Goal: Task Accomplishment & Management: Manage account settings

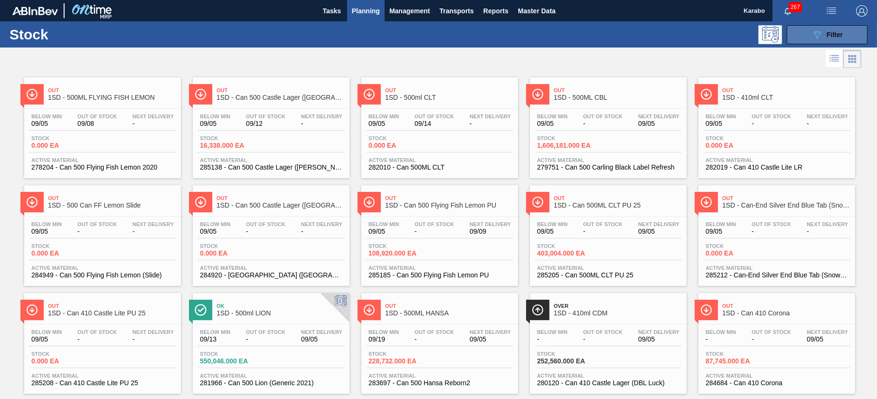
click at [815, 39] on icon "089F7B8B-B2A5-4AFE-B5C0-19BA573D28AC" at bounding box center [816, 34] width 11 height 11
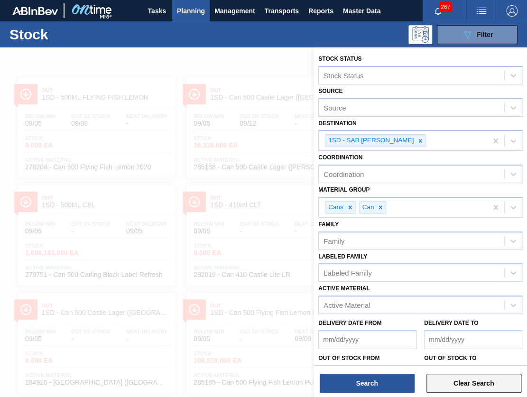
click at [486, 383] on button "Clear Search" at bounding box center [474, 383] width 95 height 19
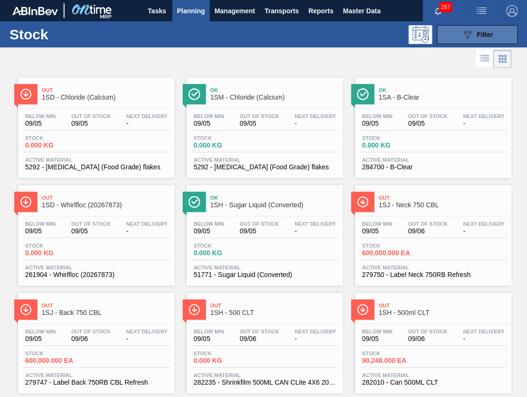
click at [467, 33] on icon "089F7B8B-B2A5-4AFE-B5C0-19BA573D28AC" at bounding box center [467, 34] width 11 height 11
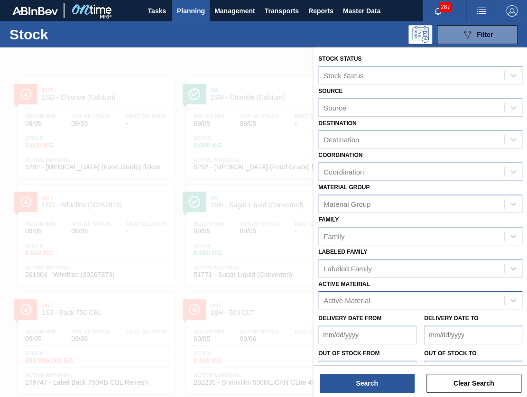
click at [369, 299] on div "Active Material" at bounding box center [347, 301] width 47 height 8
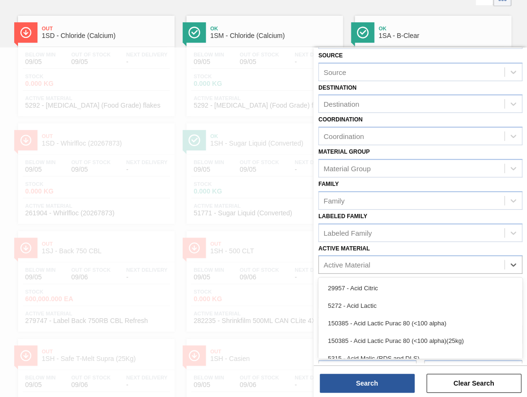
scroll to position [55, 0]
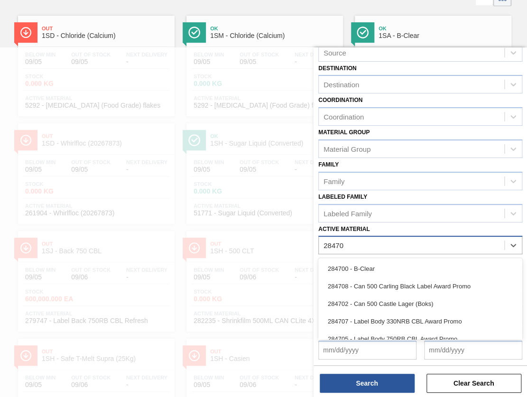
type Material "284700"
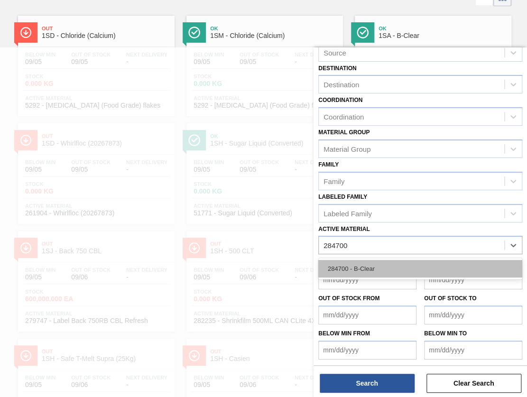
click at [382, 261] on div "284700 - B-Clear" at bounding box center [420, 269] width 204 height 18
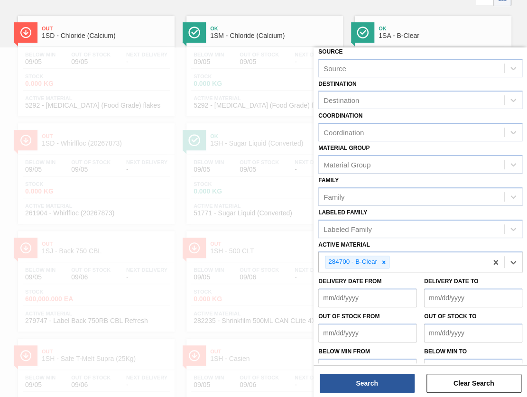
scroll to position [57, 0]
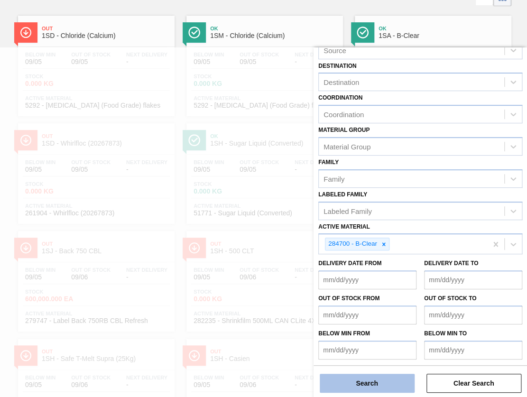
click at [379, 382] on button "Search" at bounding box center [367, 383] width 95 height 19
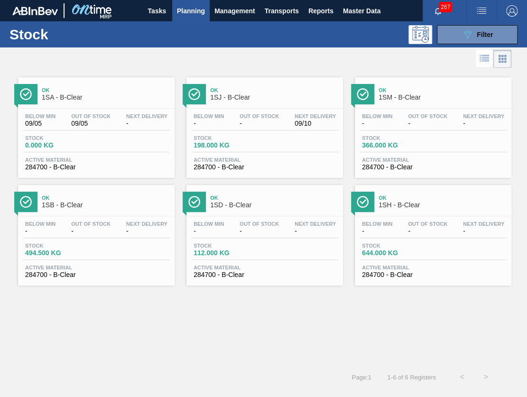
click at [418, 236] on div "Below Min - Out Of Stock - Next Delivery -" at bounding box center [433, 229] width 147 height 17
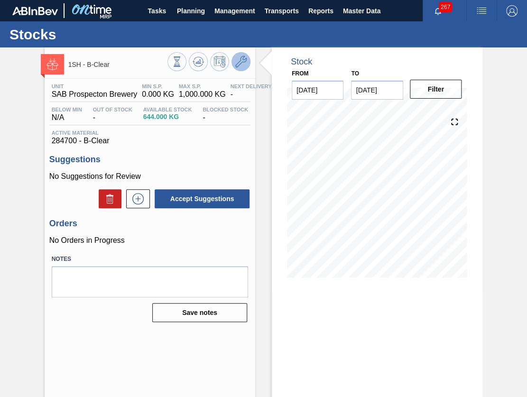
click at [248, 60] on button at bounding box center [241, 61] width 19 height 19
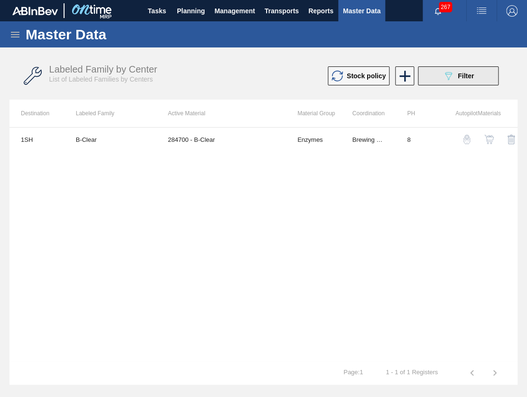
click at [438, 79] on button "089F7B8B-B2A5-4AFE-B5C0-19BA573D28AC Filter" at bounding box center [458, 75] width 81 height 19
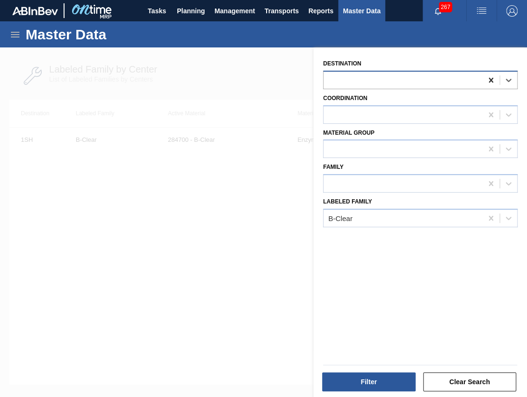
click at [489, 82] on icon at bounding box center [491, 80] width 4 height 5
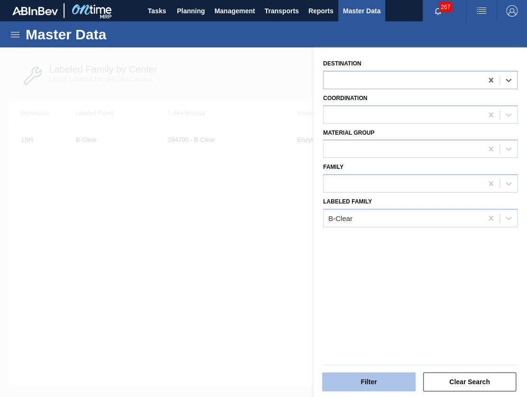
click at [408, 374] on button "Filter" at bounding box center [369, 382] width 94 height 19
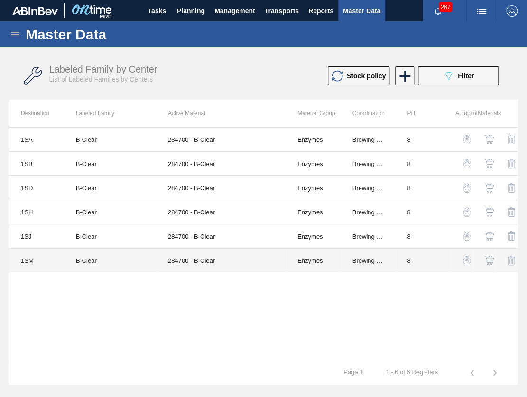
click at [92, 262] on td "B-Clear" at bounding box center [111, 261] width 92 height 24
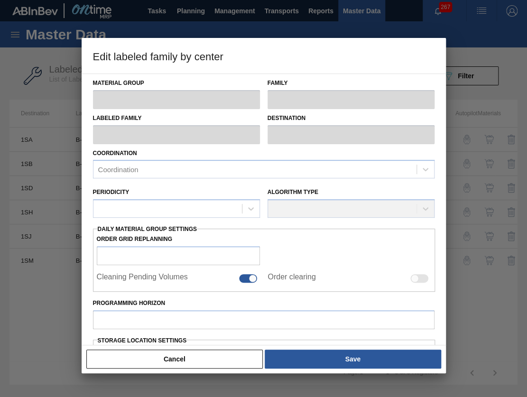
type input "Enzymes"
type input "B-Clear"
type input "1SM - SAB Ibhayi Brewery"
type input "8"
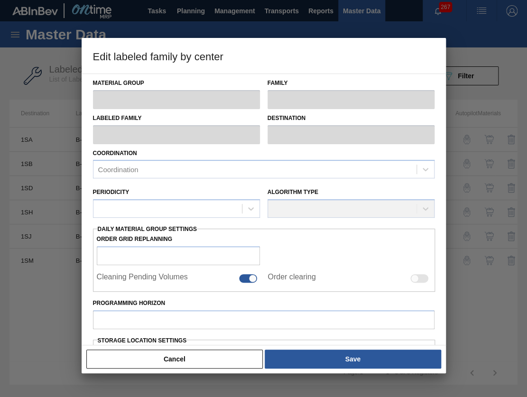
type input "150"
type input "600"
type input "100"
type input "600.000"
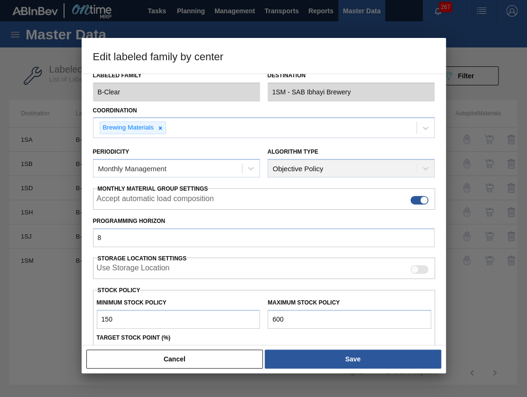
scroll to position [150, 0]
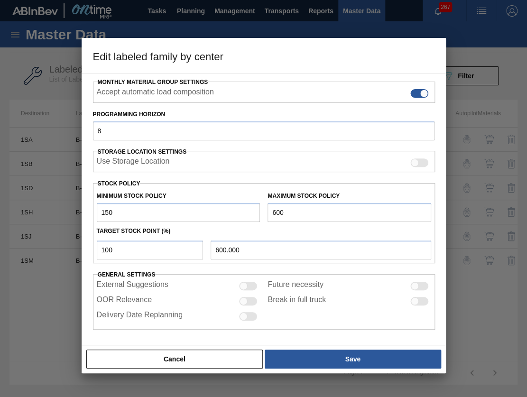
click at [177, 357] on button "Cancel" at bounding box center [174, 359] width 177 height 19
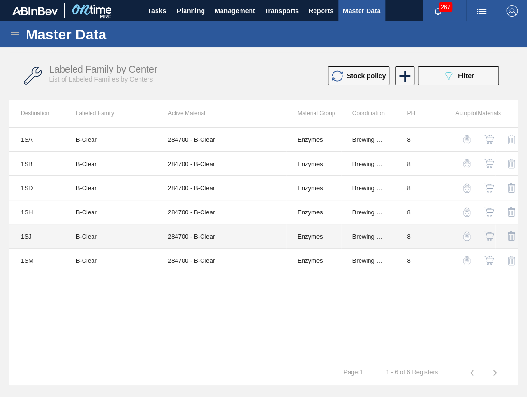
click at [134, 242] on td "B-Clear" at bounding box center [111, 237] width 92 height 24
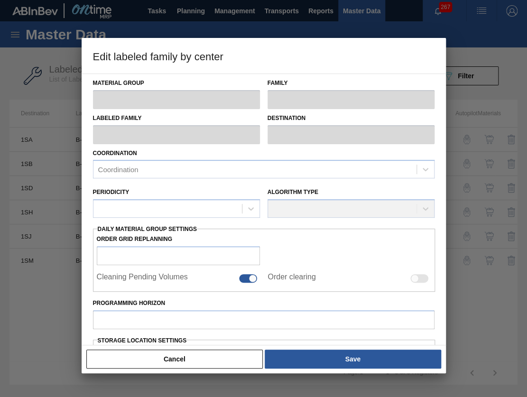
type input "Enzymes"
type input "B-Clear"
type input "1SJ - SAB Newlands Brewery"
type input "8"
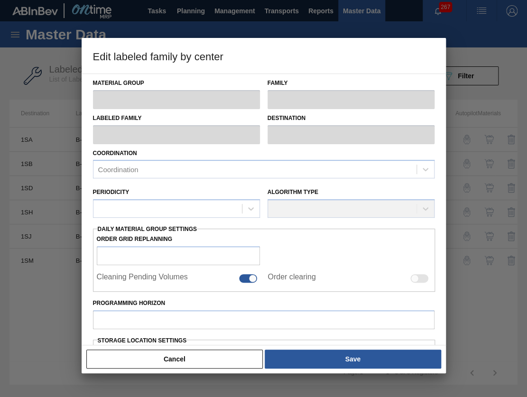
type input "0"
type input "1,000"
type input "100"
type input "1,000.000"
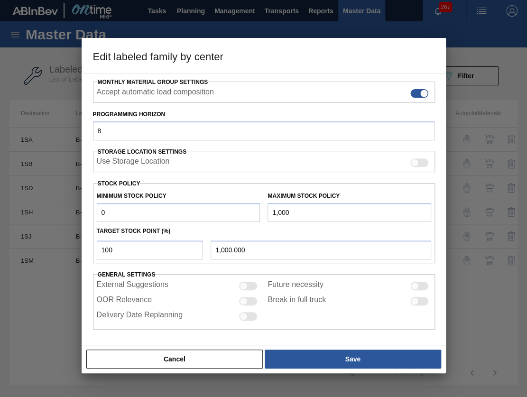
click at [218, 355] on button "Cancel" at bounding box center [174, 359] width 177 height 19
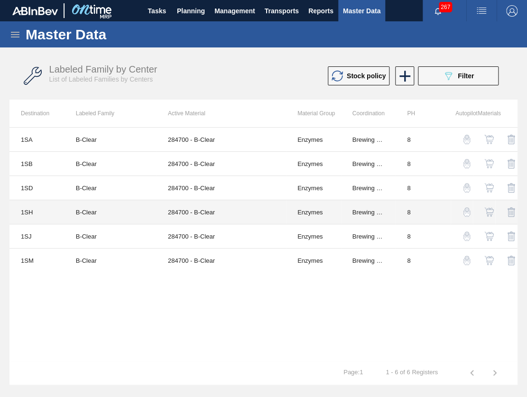
click at [135, 207] on td "B-Clear" at bounding box center [111, 212] width 92 height 24
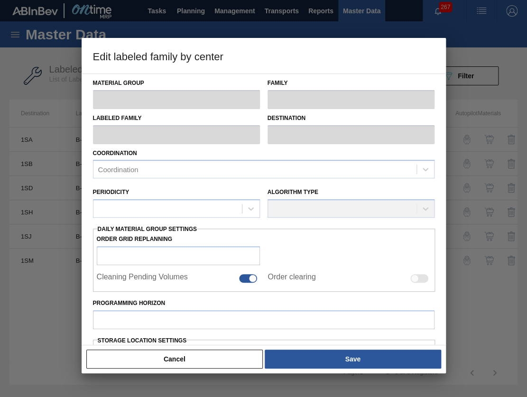
type input "Enzymes"
type input "B-Clear"
type input "1SH - SAB Prospecton Brewery"
type input "8"
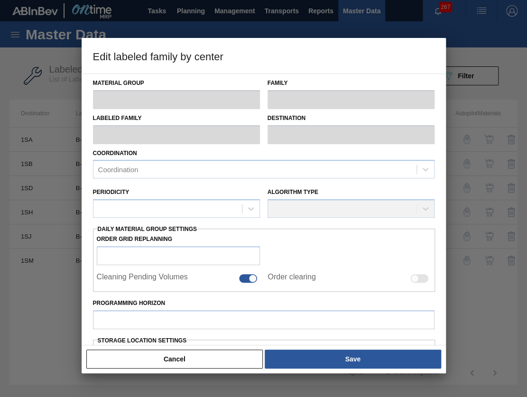
type input "0"
type input "1,000"
type input "0"
type input "0.000"
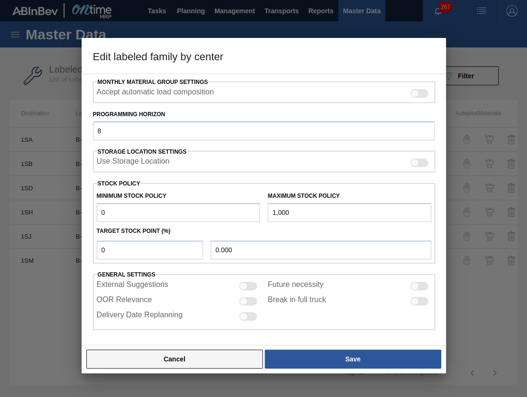
click at [178, 351] on button "Cancel" at bounding box center [174, 359] width 177 height 19
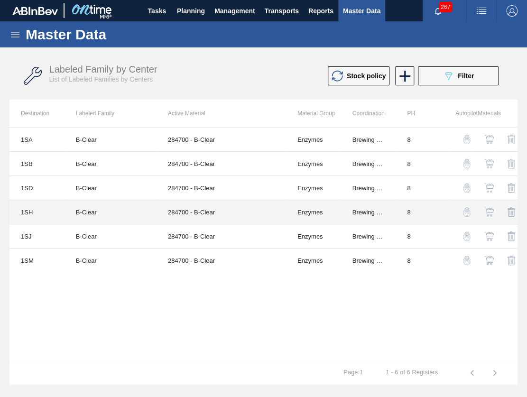
click at [103, 213] on td "B-Clear" at bounding box center [111, 212] width 92 height 24
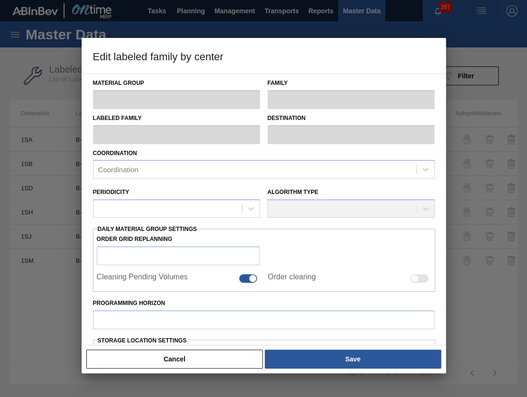
type input "Enzymes"
type input "B-Clear"
type input "1SH - SAB Prospecton Brewery"
type input "8"
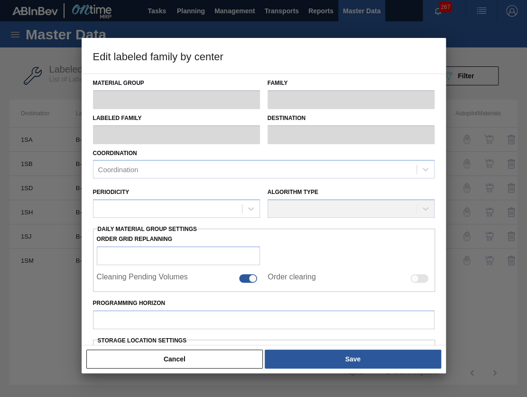
type input "0"
type input "1,000"
type input "0"
type input "0.000"
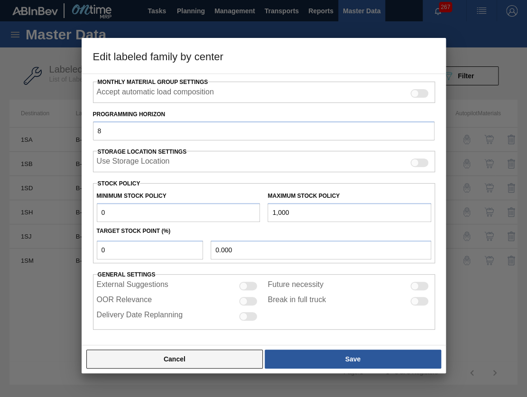
click at [194, 358] on button "Cancel" at bounding box center [174, 359] width 177 height 19
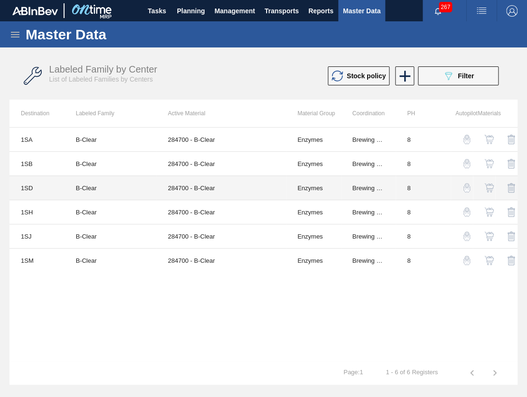
click at [85, 186] on td "B-Clear" at bounding box center [111, 188] width 92 height 24
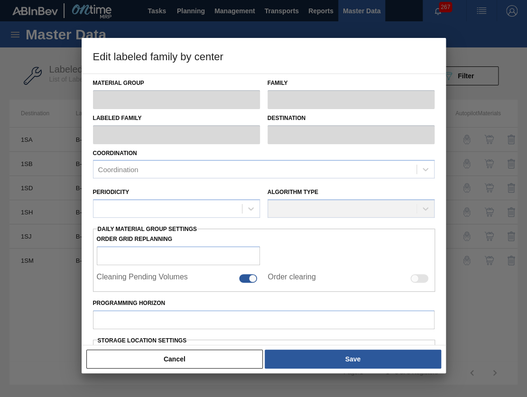
type input "Enzymes"
type input "B-Clear"
type input "1SD - SAB [PERSON_NAME]"
type input "8"
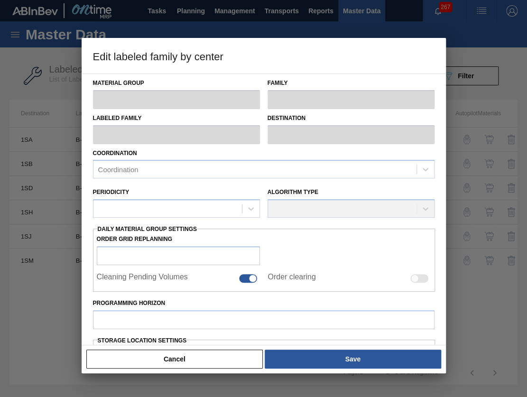
type input "0"
type input "1,000"
type input "0"
type input "0.000"
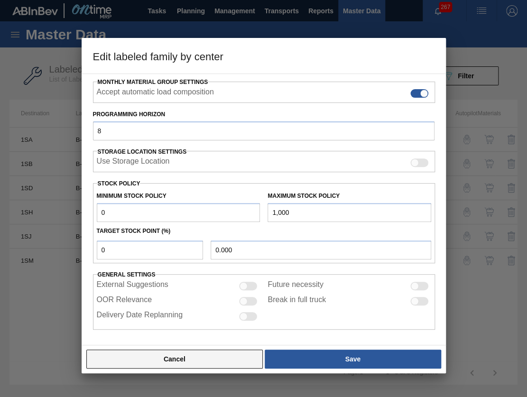
click at [216, 362] on button "Cancel" at bounding box center [174, 359] width 177 height 19
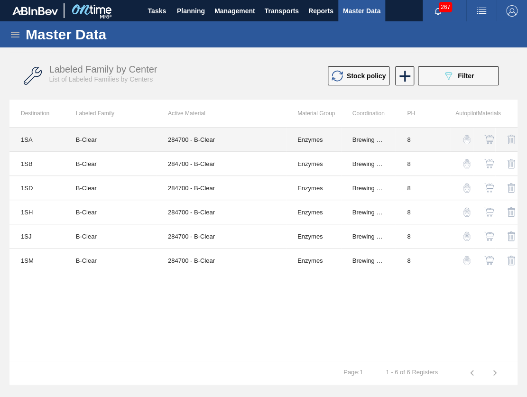
click at [127, 146] on td "B-Clear" at bounding box center [111, 140] width 92 height 24
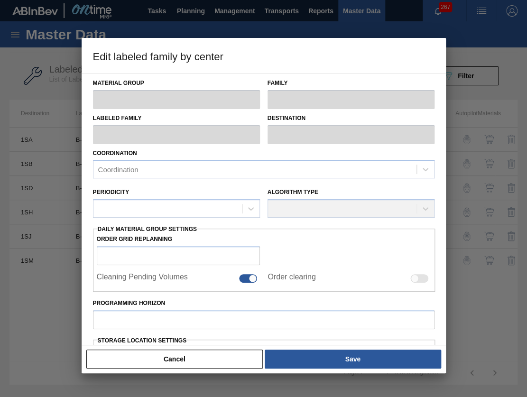
type input "Enzymes"
type input "B-Clear"
type input "1SA - SAB Alrode Brewery"
type input "8"
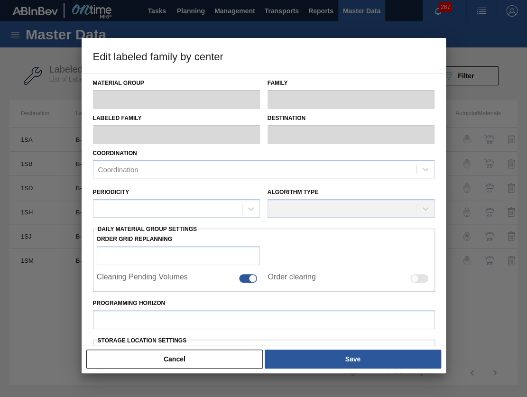
type input "0"
type input "1,000"
type input "0"
type input "0.000"
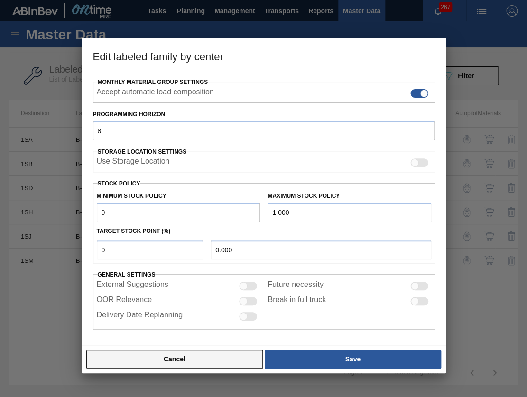
click at [188, 356] on button "Cancel" at bounding box center [174, 359] width 177 height 19
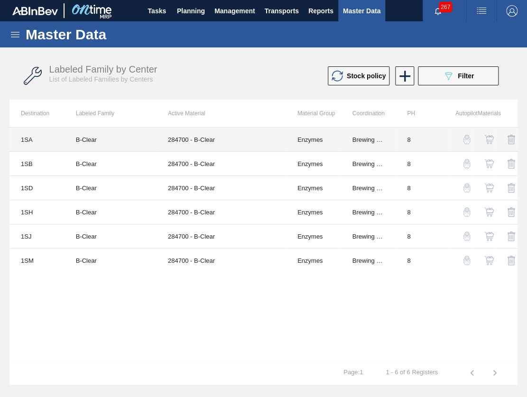
click at [64, 140] on td "1SA" at bounding box center [36, 140] width 55 height 24
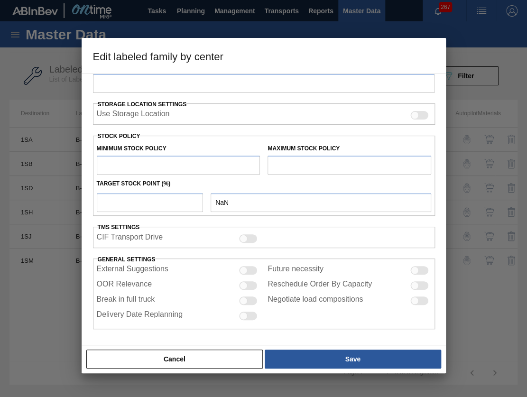
scroll to position [23, 0]
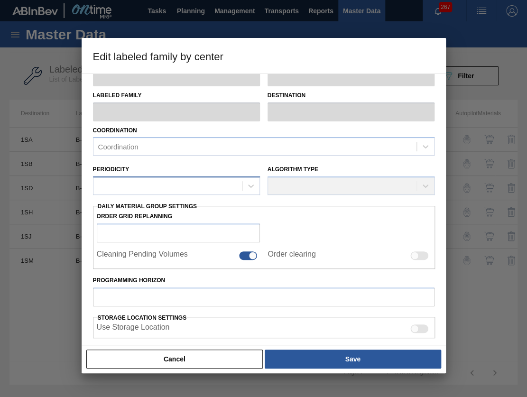
type input "Enzymes"
type input "B-Clear"
type input "1SA - SAB Alrode Brewery"
type input "8"
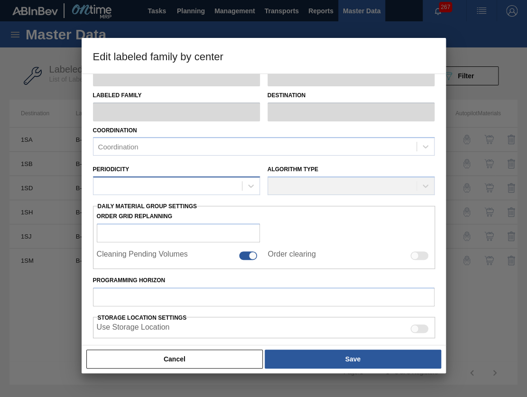
type input "0"
type input "1,000"
type input "0"
type input "0.000"
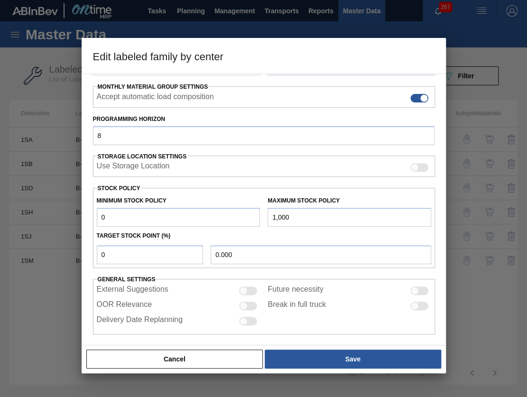
scroll to position [150, 0]
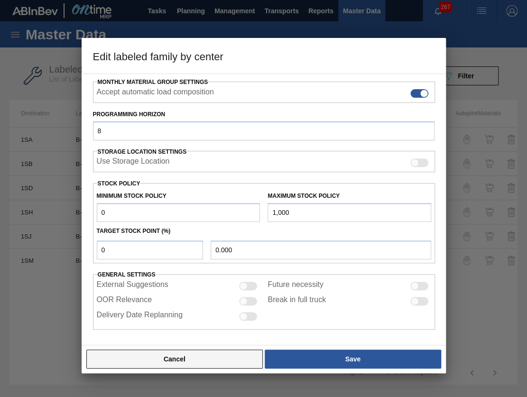
click at [206, 350] on button "Cancel" at bounding box center [174, 359] width 177 height 19
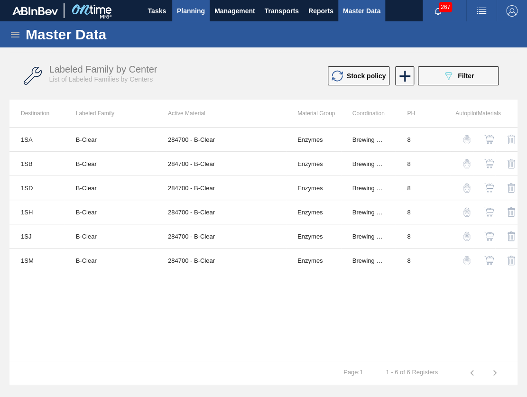
click at [178, 13] on span "Planning" at bounding box center [191, 10] width 28 height 11
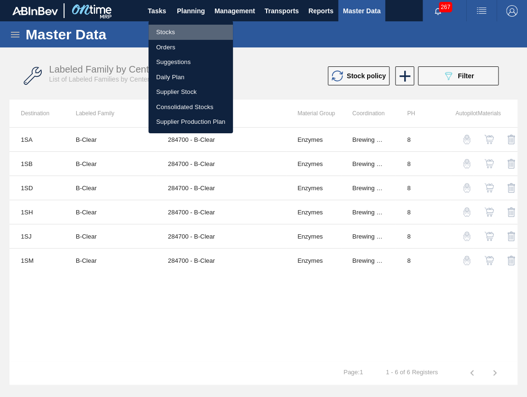
click at [178, 27] on li "Stocks" at bounding box center [191, 32] width 84 height 15
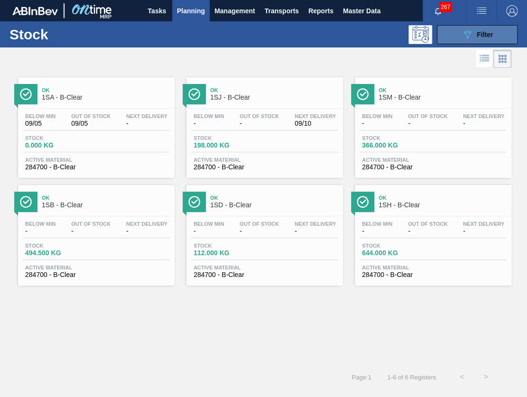
click at [452, 37] on button "089F7B8B-B2A5-4AFE-B5C0-19BA573D28AC Filter" at bounding box center [477, 34] width 81 height 19
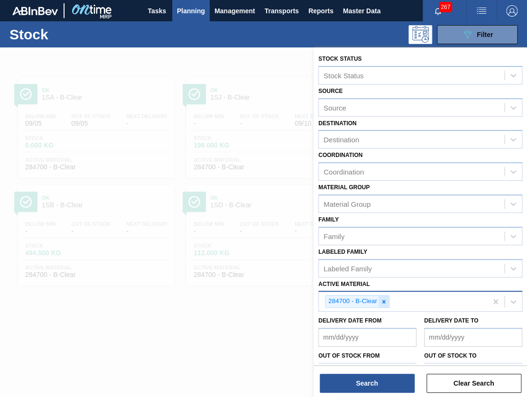
click at [384, 303] on icon at bounding box center [384, 302] width 7 height 7
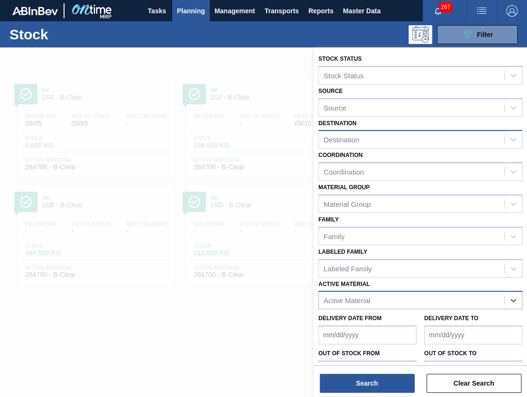
click at [358, 138] on div "Destination" at bounding box center [342, 140] width 36 height 8
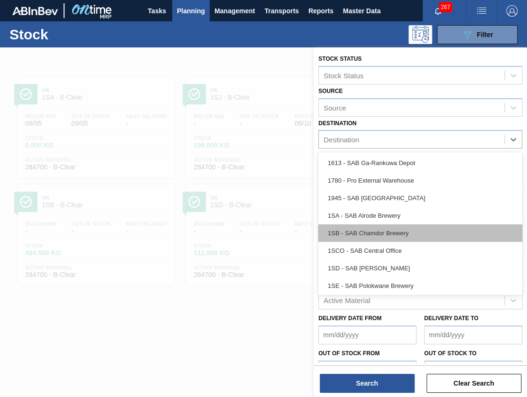
click at [389, 233] on div "1SB - SAB Chamdor Brewery" at bounding box center [420, 234] width 204 height 18
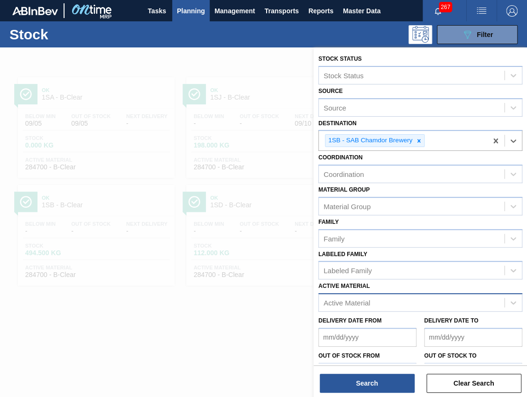
click at [377, 298] on div "Active Material" at bounding box center [412, 303] width 186 height 14
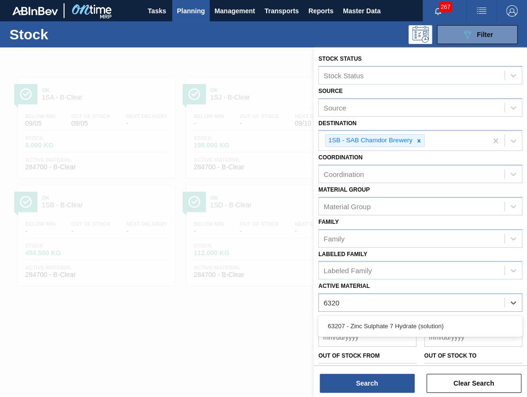
type Material "63207"
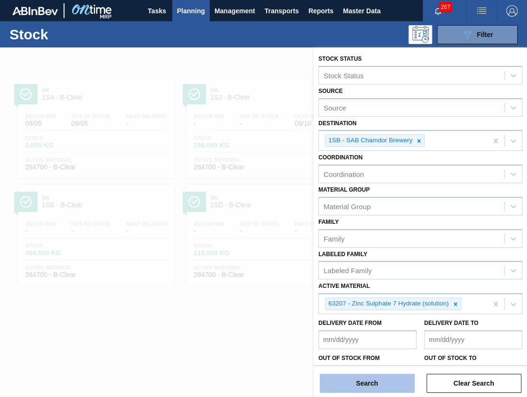
click at [356, 384] on button "Search" at bounding box center [367, 383] width 95 height 19
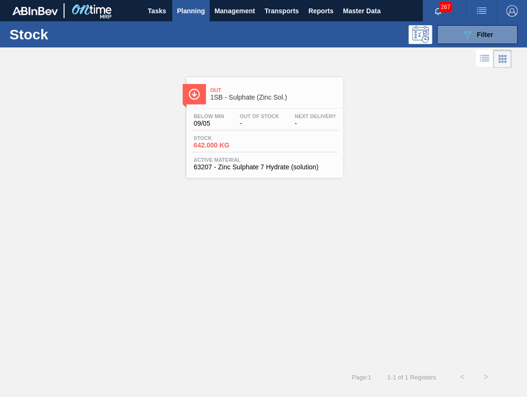
click at [267, 136] on div "Stock 642.000 KG" at bounding box center [264, 143] width 147 height 17
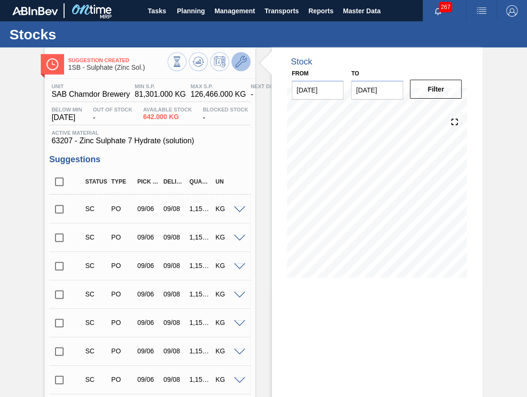
click at [243, 62] on icon at bounding box center [240, 61] width 11 height 11
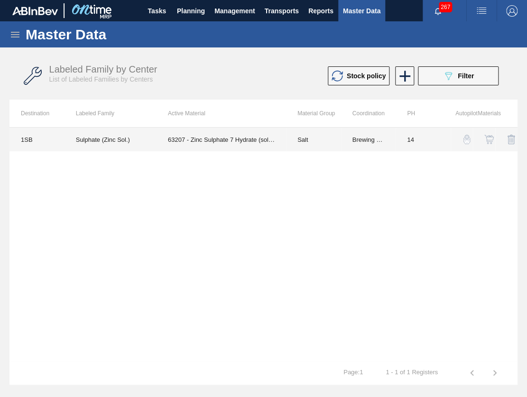
click at [254, 135] on td "63207 - Zinc Sulphate 7 Hydrate (solution)" at bounding box center [222, 140] width 130 height 24
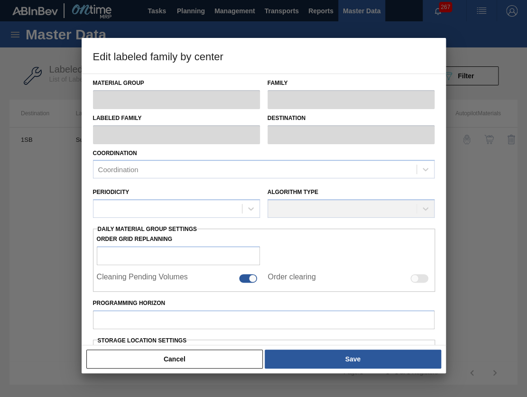
type input "Salt"
type input "Sulphates"
type input "Sulphate (Zinc Sol.)"
type input "1SB - SAB Chamdor Brewery"
type input "14"
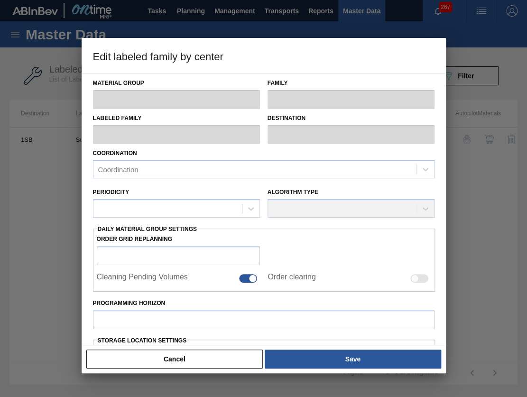
type input "81,301"
type input "126,466"
type input "100"
type input "126,466.000"
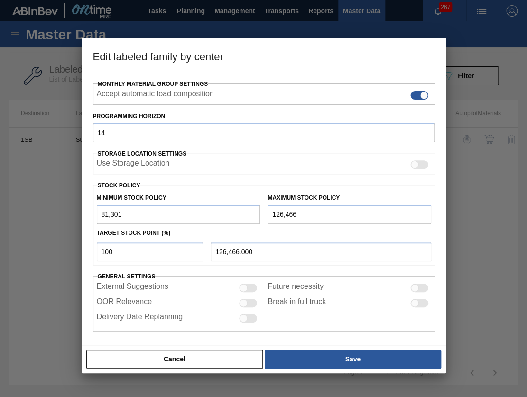
scroll to position [150, 0]
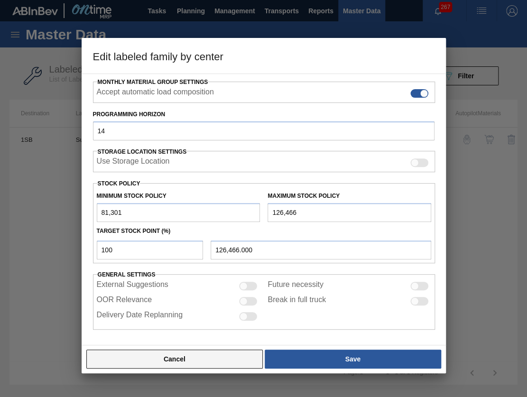
click at [167, 359] on button "Cancel" at bounding box center [174, 359] width 177 height 19
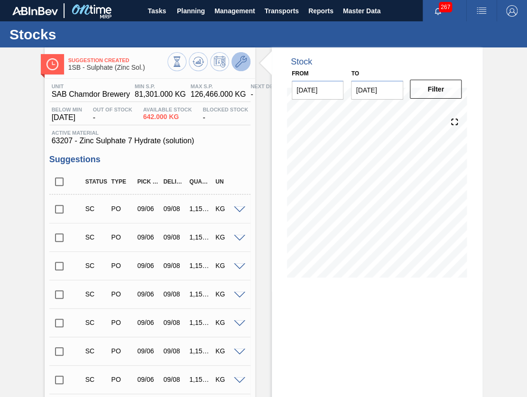
click at [237, 59] on icon at bounding box center [240, 61] width 11 height 11
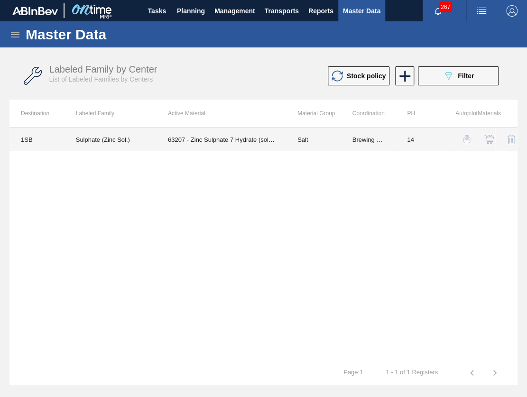
click at [198, 143] on td "63207 - Zinc Sulphate 7 Hydrate (solution)" at bounding box center [222, 140] width 130 height 24
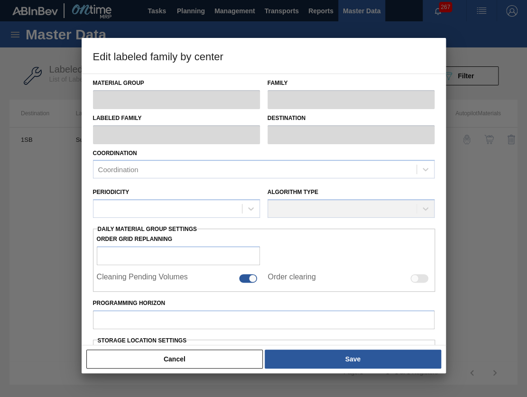
type input "Salt"
type input "Sulphates"
type input "Sulphate (Zinc Sol.)"
type input "1SB - SAB Chamdor Brewery"
type input "14"
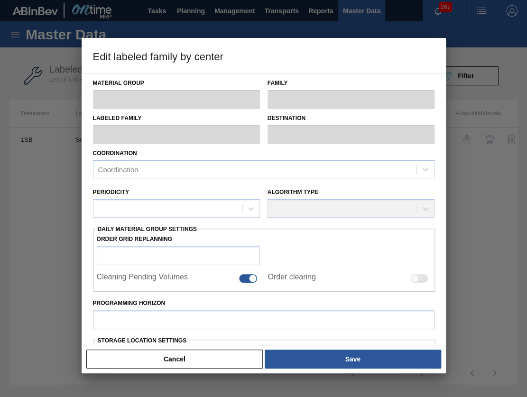
type input "81,301"
type input "126,466"
type input "100"
type input "126,466.000"
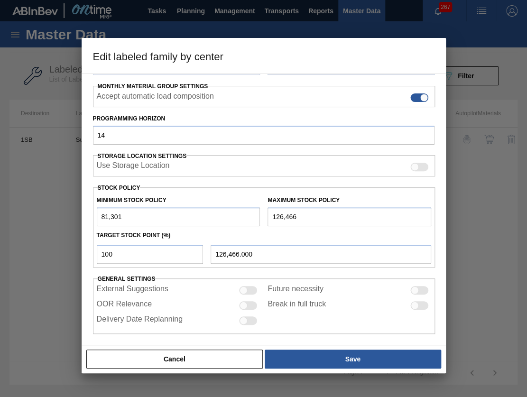
scroll to position [150, 0]
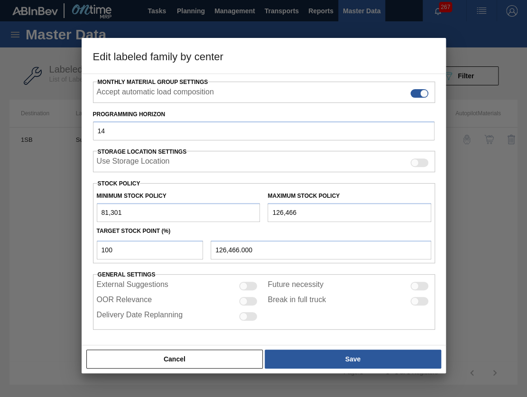
drag, startPoint x: 122, startPoint y: 212, endPoint x: 80, endPoint y: 202, distance: 44.0
click at [81, 201] on div "Edit labeled family by center Material Group Salt Family Sulphates Labeled Fami…" at bounding box center [263, 198] width 527 height 397
type input "1,500"
drag, startPoint x: 303, startPoint y: 216, endPoint x: 206, endPoint y: 208, distance: 98.1
click at [206, 208] on div "Minimum Stock Policy 1,500 Maximum Stock Policy 126,466" at bounding box center [264, 204] width 343 height 35
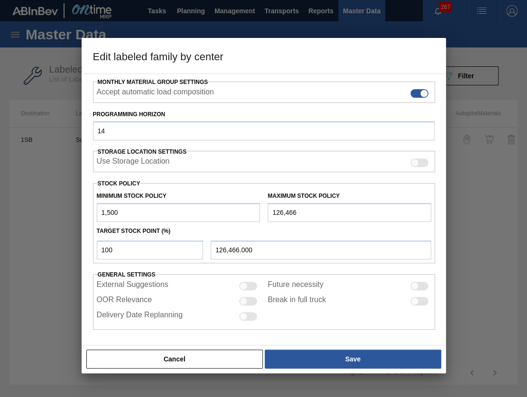
type input "3"
type input "3.000"
type input "30"
type input "30.000"
type input "300"
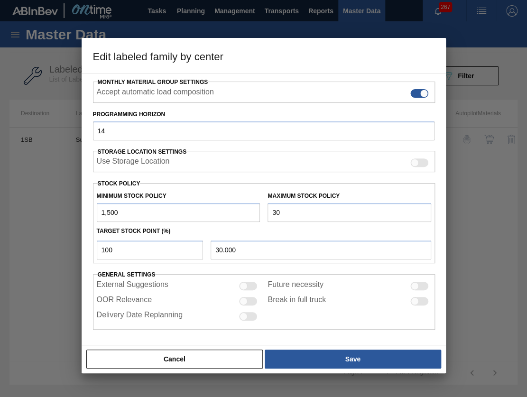
type input "300.000"
type input "3,000"
type input "3,000.000"
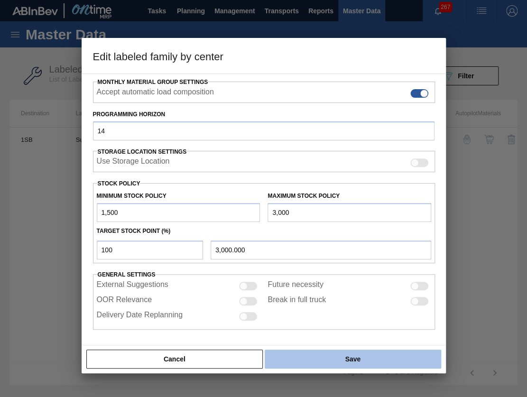
type input "3,000"
click at [309, 357] on button "Save" at bounding box center [353, 359] width 176 height 19
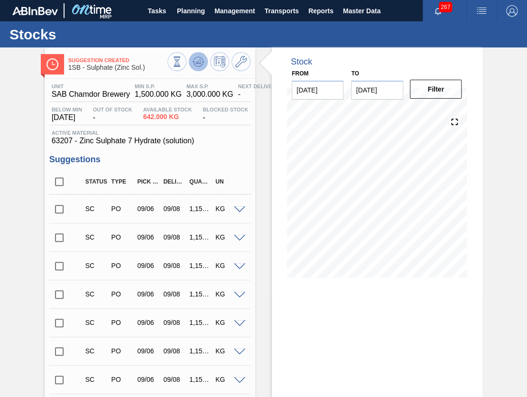
click at [191, 64] on button at bounding box center [198, 61] width 19 height 19
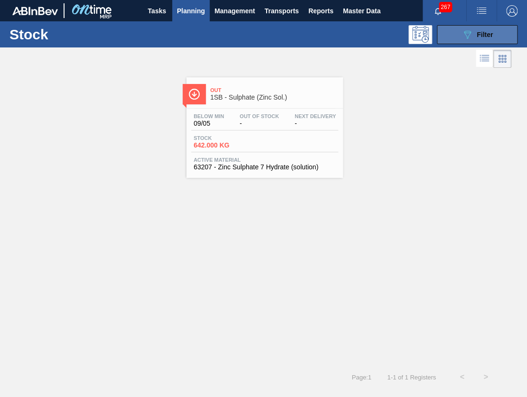
click at [451, 36] on button "089F7B8B-B2A5-4AFE-B5C0-19BA573D28AC Filter" at bounding box center [477, 34] width 81 height 19
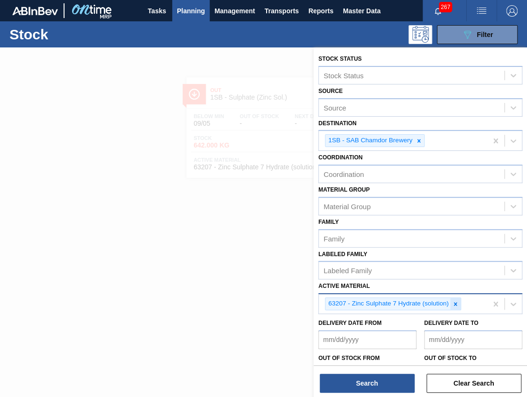
click at [455, 301] on icon at bounding box center [455, 304] width 7 height 7
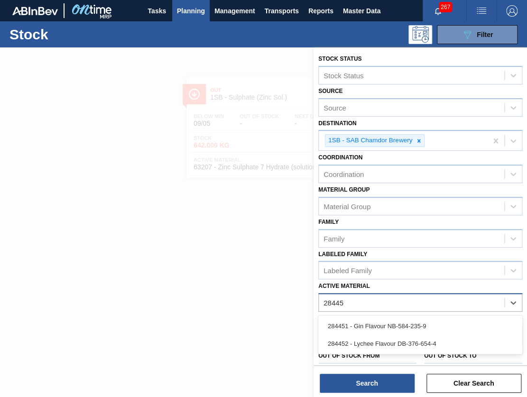
type Material "284451"
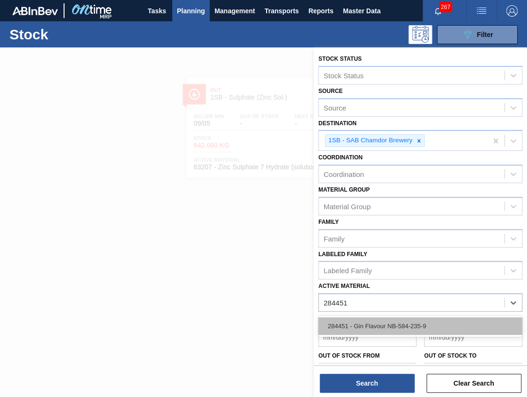
click at [432, 323] on div "284451 - Gin Flavour NB-584-235-9" at bounding box center [420, 327] width 204 height 18
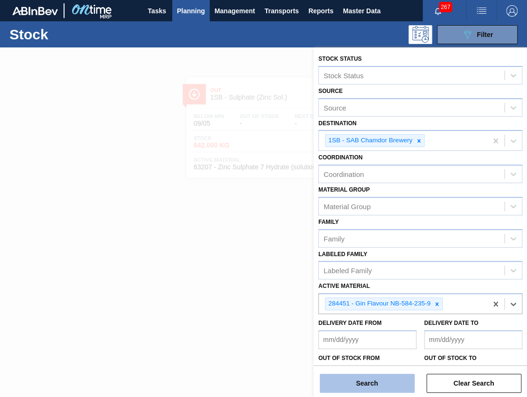
click at [371, 379] on button "Search" at bounding box center [367, 383] width 95 height 19
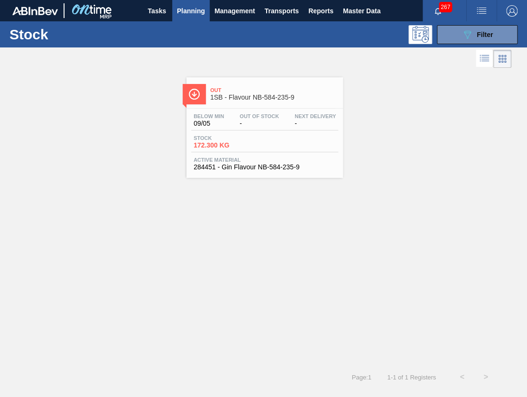
click at [265, 162] on div "Active Material 284451 - Gin Flavour NB-584-235-9" at bounding box center [264, 164] width 147 height 14
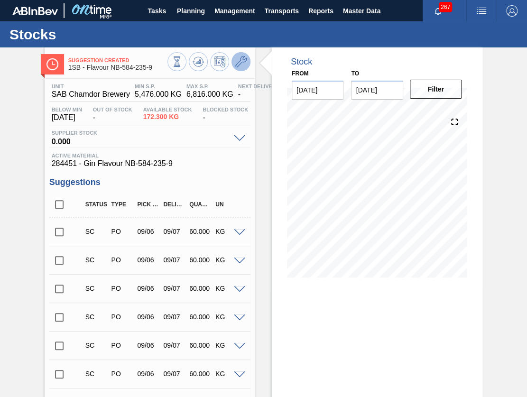
click at [238, 67] on icon at bounding box center [240, 61] width 11 height 11
click at [239, 66] on icon at bounding box center [240, 61] width 11 height 11
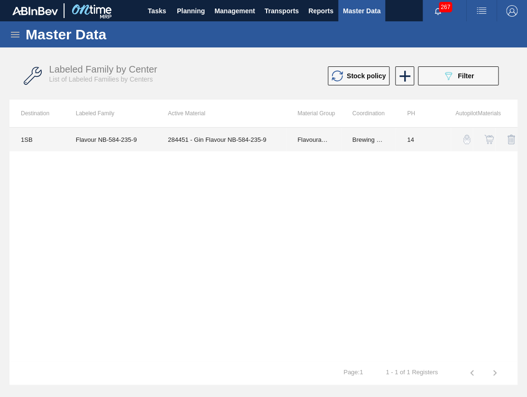
click at [127, 130] on td "Flavour NB-584-235-9" at bounding box center [111, 140] width 92 height 24
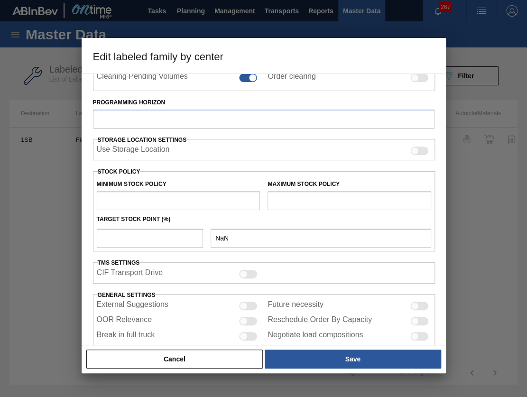
scroll to position [236, 0]
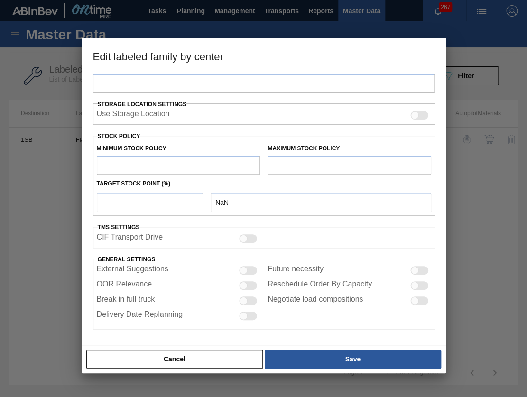
type input "Flavourants & Colourants"
type input "Gin"
type input "Flavour NB-584-235-9"
type input "1SB - SAB Chamdor Brewery"
type input "14"
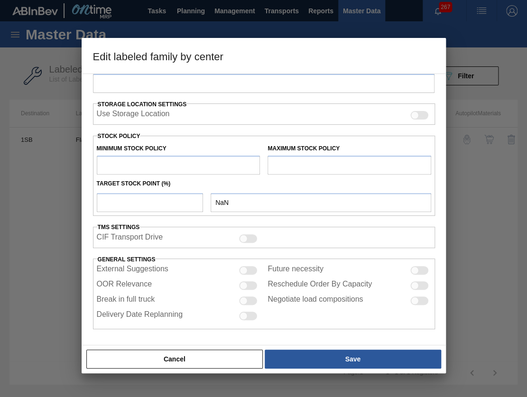
type input "5,476"
type input "6,816"
type input "100"
type input "6,816.000"
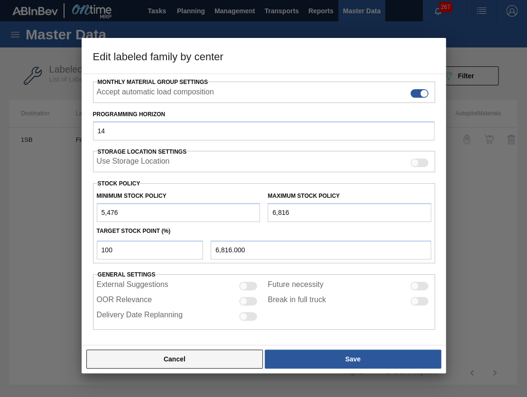
click at [183, 355] on button "Cancel" at bounding box center [174, 359] width 177 height 19
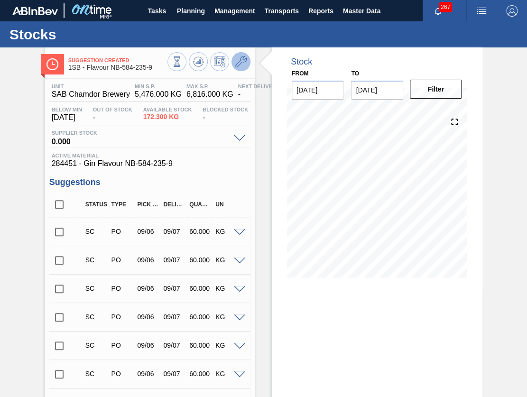
click at [237, 66] on icon at bounding box center [240, 61] width 11 height 11
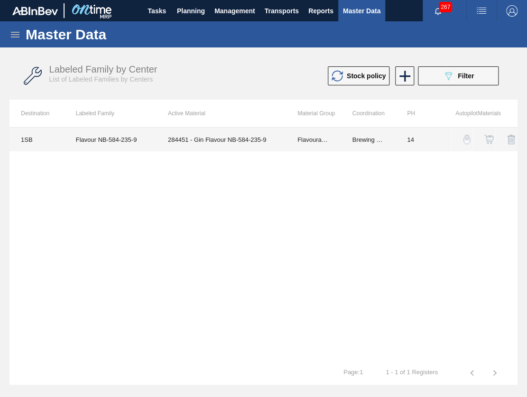
click at [180, 136] on td "284451 - Gin Flavour NB-584-235-9" at bounding box center [222, 140] width 130 height 24
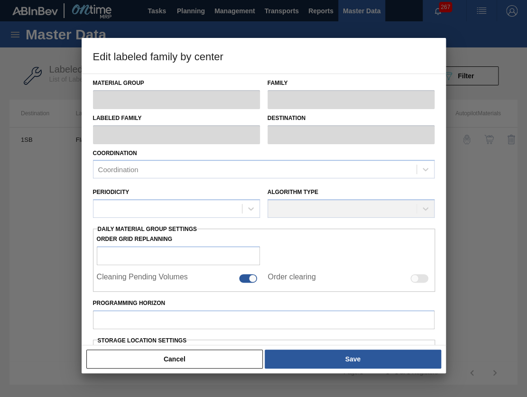
type input "Flavourants & Colourants"
type input "Gin"
type input "Flavour NB-584-235-9"
type input "1SB - SAB Chamdor Brewery"
type input "14"
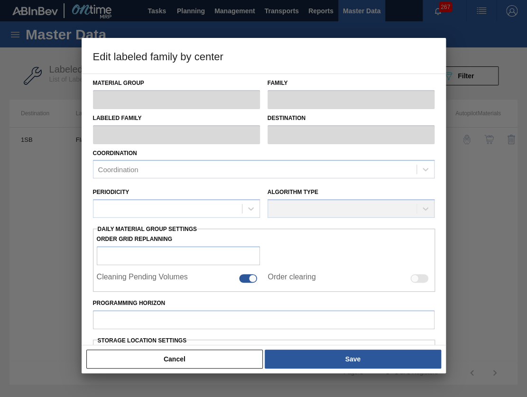
type input "5,476"
type input "6,816"
type input "100"
type input "6,816.000"
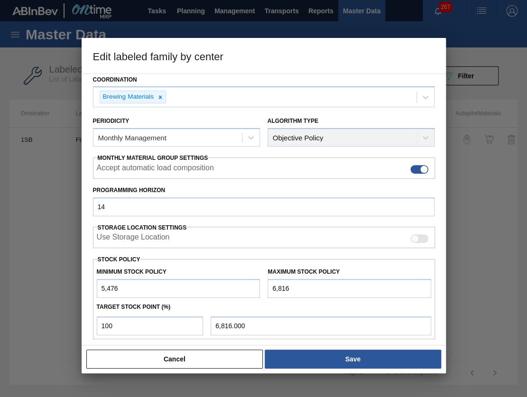
scroll to position [150, 0]
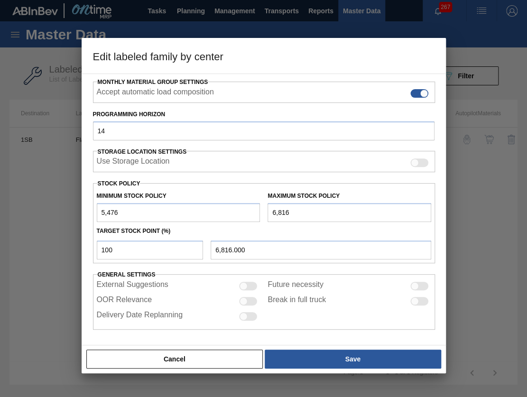
drag, startPoint x: 100, startPoint y: 217, endPoint x: 78, endPoint y: 218, distance: 21.4
click at [78, 218] on div "Edit labeled family by center Material Group Flavourants & Colourants Family Gi…" at bounding box center [263, 198] width 527 height 397
drag, startPoint x: 311, startPoint y: 214, endPoint x: 260, endPoint y: 207, distance: 52.2
click at [260, 207] on div "Minimum Stock Policy 1,000 Maximum Stock Policy 6,816" at bounding box center [264, 204] width 343 height 35
drag, startPoint x: 119, startPoint y: 218, endPoint x: 94, endPoint y: 215, distance: 24.8
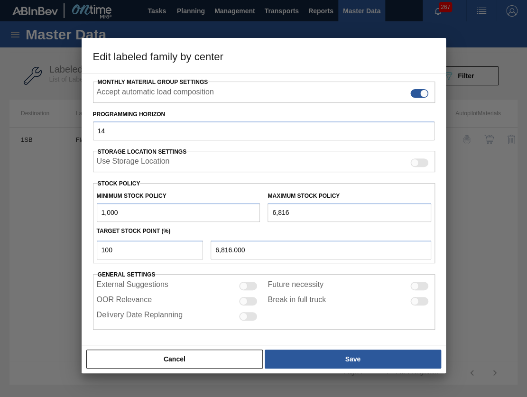
click at [94, 215] on div "Minimum Stock Policy 1,000" at bounding box center [178, 205] width 171 height 33
type input "300"
drag, startPoint x: 293, startPoint y: 211, endPoint x: 233, endPoint y: 215, distance: 60.9
click at [233, 215] on div "Minimum Stock Policy 300 Maximum Stock Policy 6,816" at bounding box center [264, 204] width 343 height 35
type input "1"
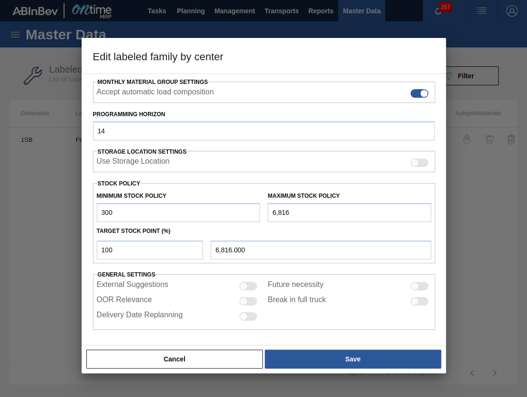
type input "1.000"
type input "10"
type input "10.000"
type input "100"
type input "100.000"
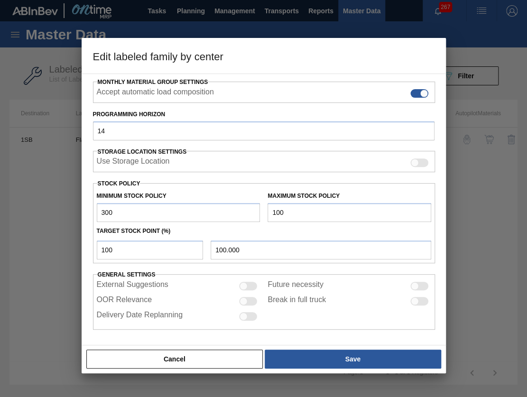
type input "1,000"
type input "1,000.000"
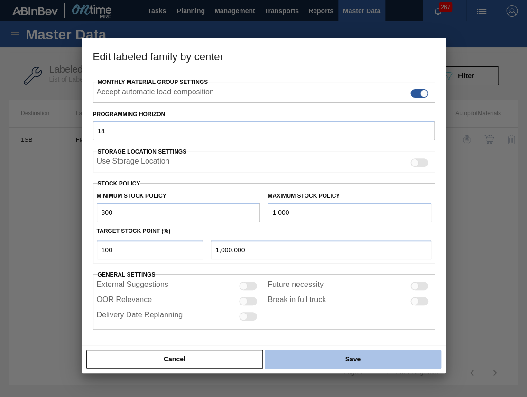
type input "1,000"
click at [310, 353] on button "Save" at bounding box center [353, 359] width 176 height 19
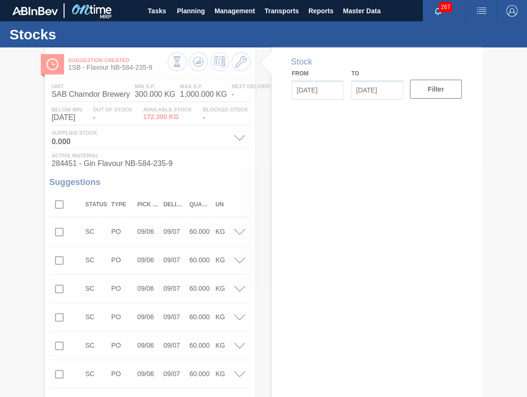
type input "[DATE]"
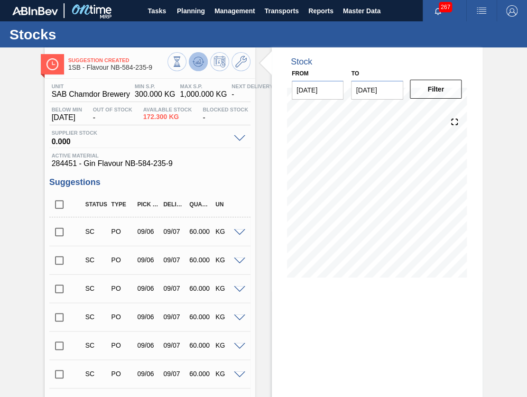
click at [193, 64] on icon at bounding box center [198, 61] width 11 height 11
click at [243, 65] on icon at bounding box center [240, 61] width 11 height 11
click at [243, 60] on icon at bounding box center [240, 61] width 11 height 11
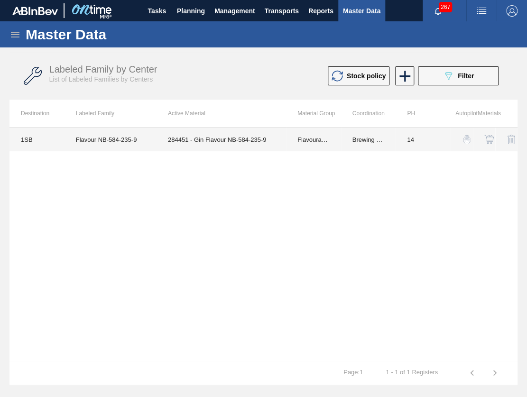
click at [253, 143] on td "284451 - Gin Flavour NB-584-235-9" at bounding box center [222, 140] width 130 height 24
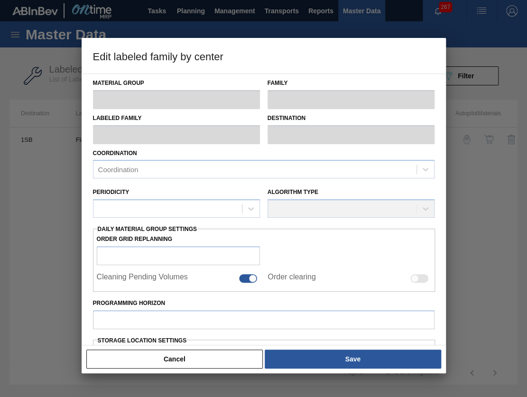
type input "Flavourants & Colourants"
type input "Gin"
type input "Flavour NB-584-235-9"
type input "1SB - SAB Chamdor Brewery"
type input "14"
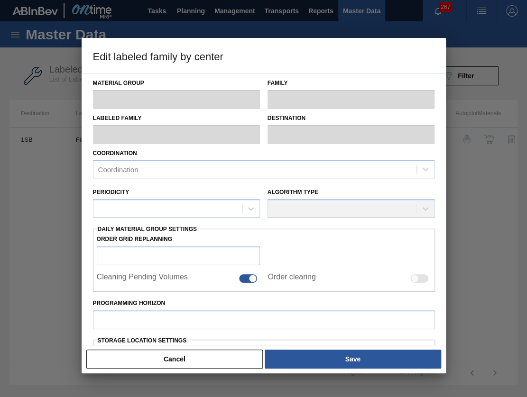
type input "300"
type input "1,000"
type input "100"
type input "1,000.000"
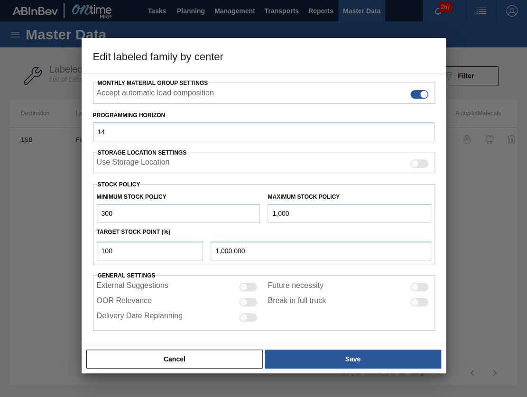
scroll to position [150, 0]
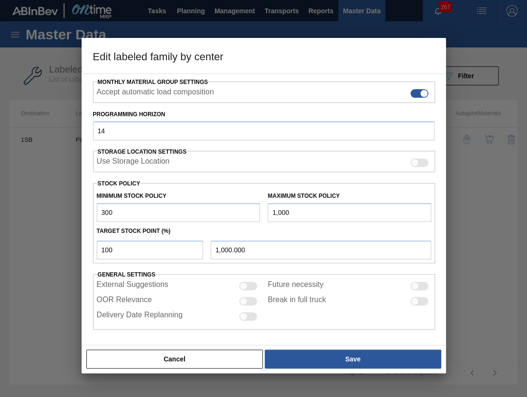
drag, startPoint x: 126, startPoint y: 214, endPoint x: 99, endPoint y: 218, distance: 27.4
click at [99, 218] on input "300" at bounding box center [179, 212] width 164 height 19
type input "250"
drag, startPoint x: 301, startPoint y: 210, endPoint x: 250, endPoint y: 215, distance: 51.4
click at [250, 215] on div "Minimum Stock Policy 250 Maximum Stock Policy 1,000" at bounding box center [264, 204] width 343 height 35
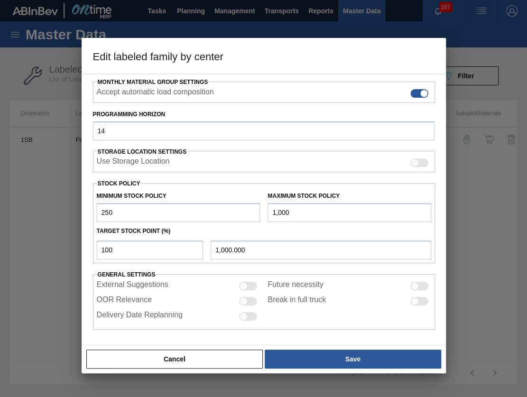
type input "5"
type input "5.000"
type input "50"
type input "50.000"
type input "500"
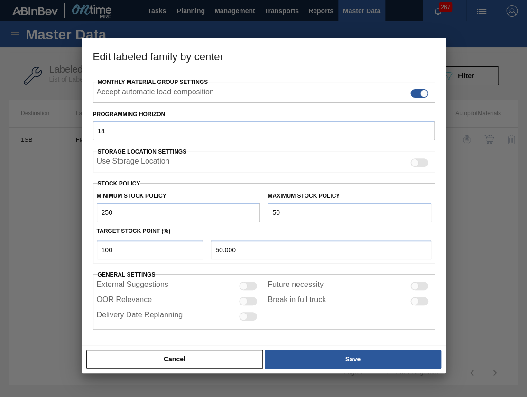
type input "500.000"
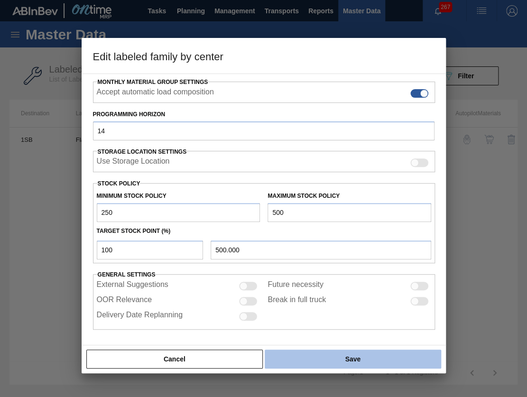
type input "500"
click at [296, 358] on button "Save" at bounding box center [353, 359] width 176 height 19
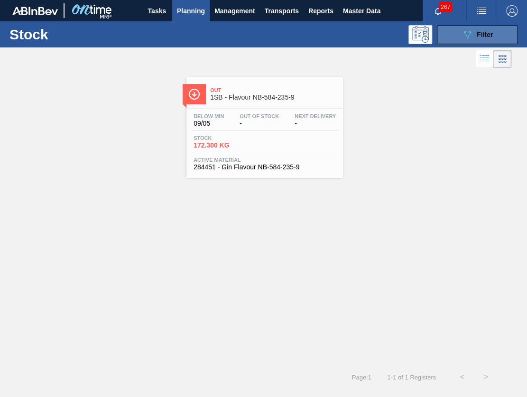
click at [451, 38] on button "089F7B8B-B2A5-4AFE-B5C0-19BA573D28AC Filter" at bounding box center [477, 34] width 81 height 19
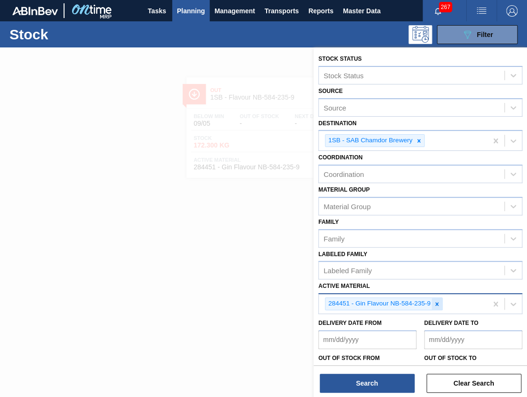
click at [435, 304] on icon at bounding box center [437, 304] width 7 height 7
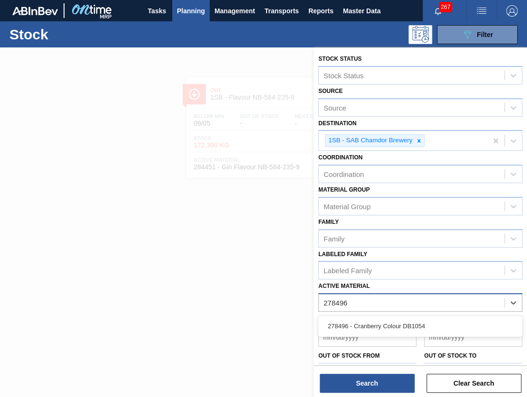
type Material "278496"
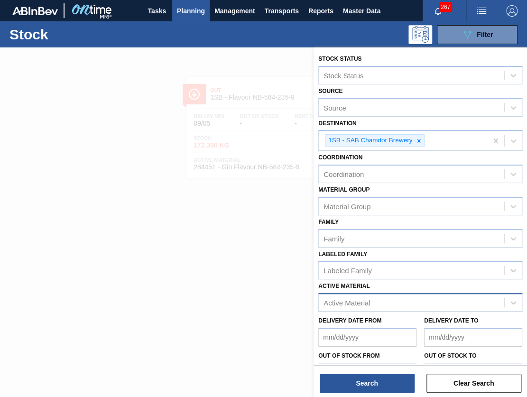
click at [342, 299] on div "Active Material" at bounding box center [347, 303] width 47 height 8
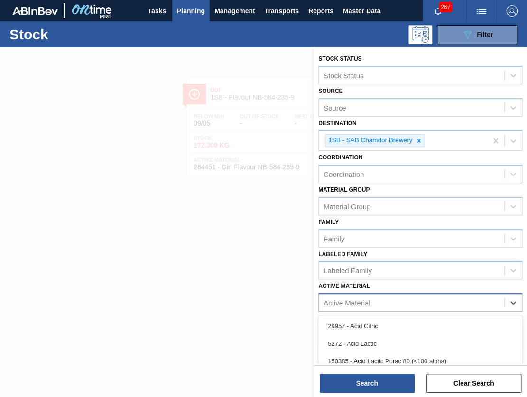
paste Material "000000000000107701 000000000000278763 000000000000274695 000000000000275042 000…"
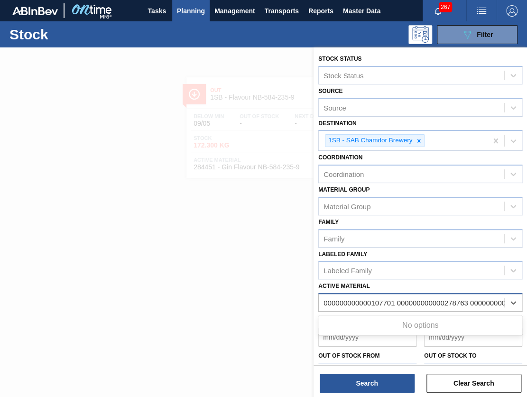
scroll to position [0, 698]
type Material "000000000000107701 000000000000278763 000000000000274695 000000000000275042 000…"
click at [208, 287] on div at bounding box center [263, 245] width 527 height 397
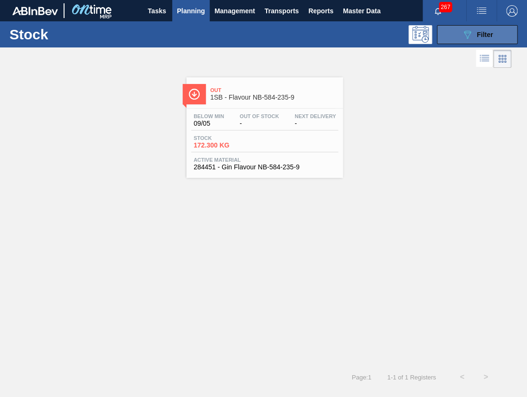
click at [478, 29] on div "089F7B8B-B2A5-4AFE-B5C0-19BA573D28AC Filter" at bounding box center [477, 34] width 31 height 11
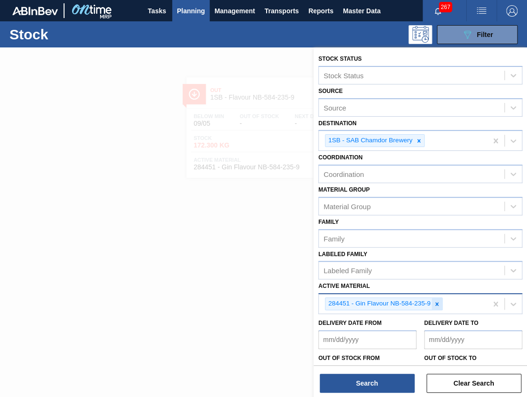
click at [438, 304] on icon at bounding box center [437, 303] width 3 height 3
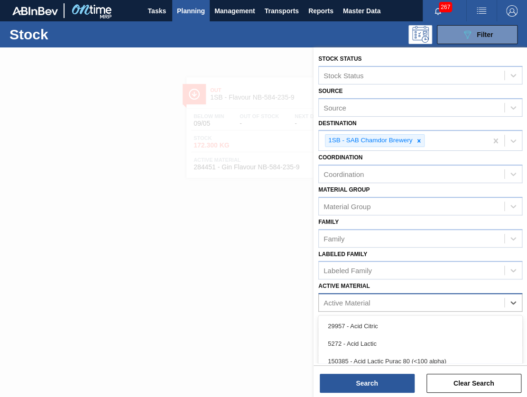
click at [425, 303] on div "Active Material" at bounding box center [412, 303] width 186 height 14
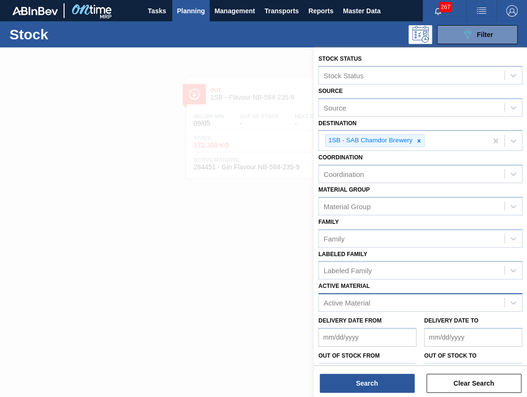
click at [347, 306] on div "Active Material" at bounding box center [347, 303] width 47 height 8
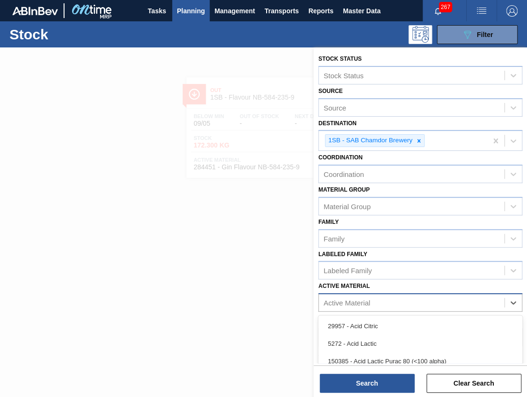
paste Material "000000000000278495"
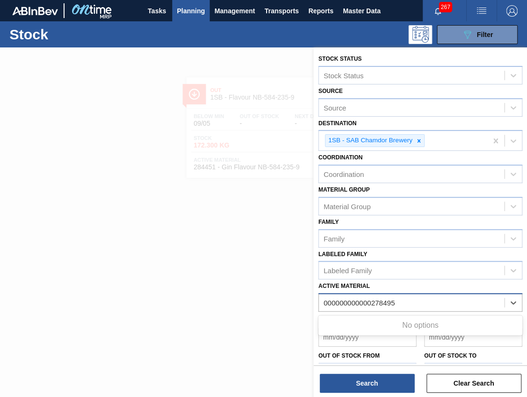
type Material "000000000000278495"
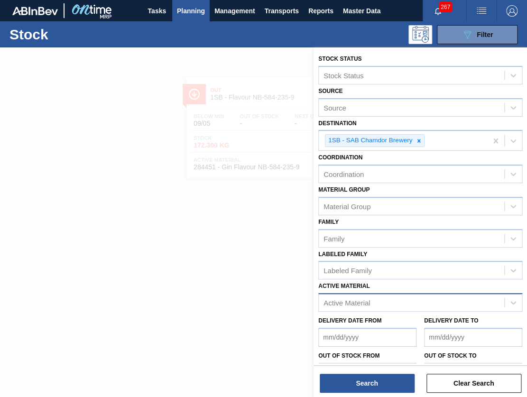
click at [368, 305] on div "Active Material" at bounding box center [347, 303] width 47 height 8
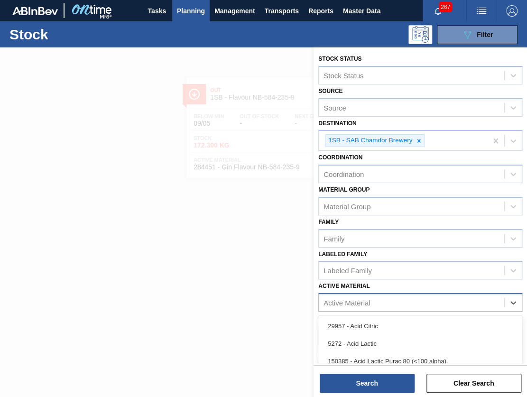
paste Material "000000000000278495"
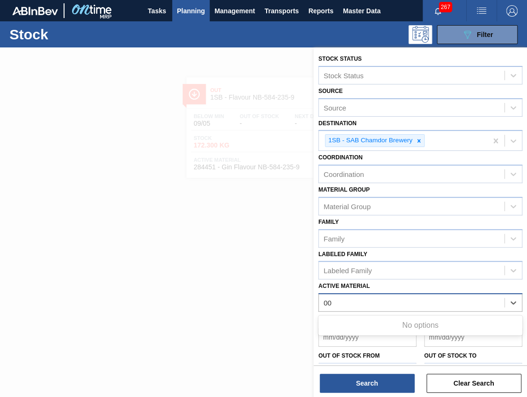
type Material "0"
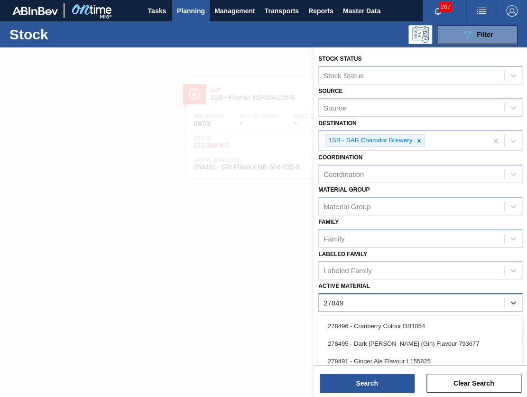
type Material "278495"
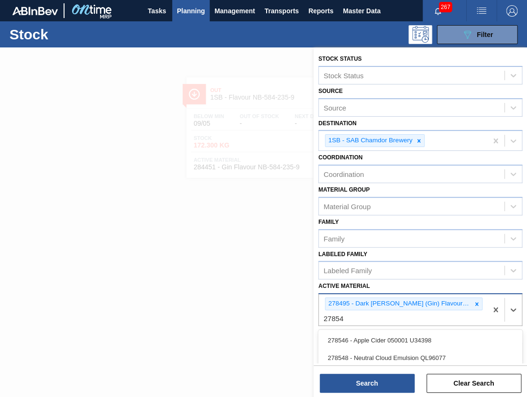
type Material "278546"
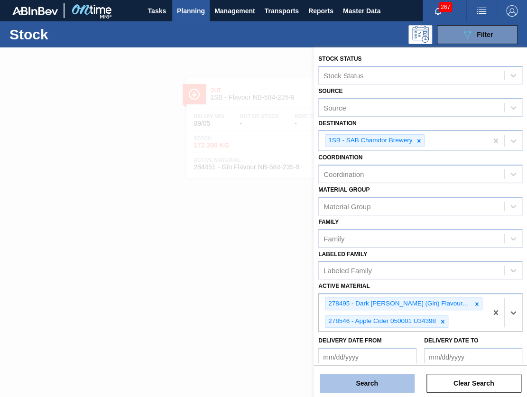
click at [404, 384] on button "Search" at bounding box center [367, 383] width 95 height 19
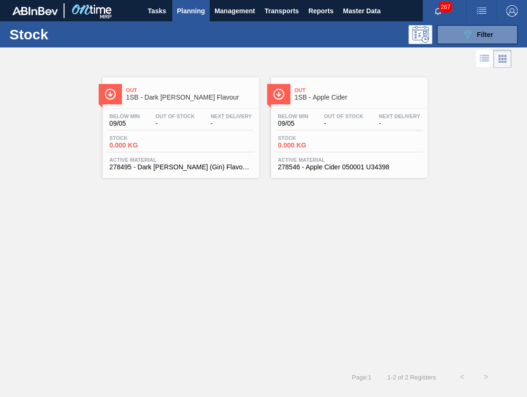
click at [243, 164] on span "278495 - Dark [PERSON_NAME] (Gin) Flavour 793677" at bounding box center [181, 167] width 142 height 7
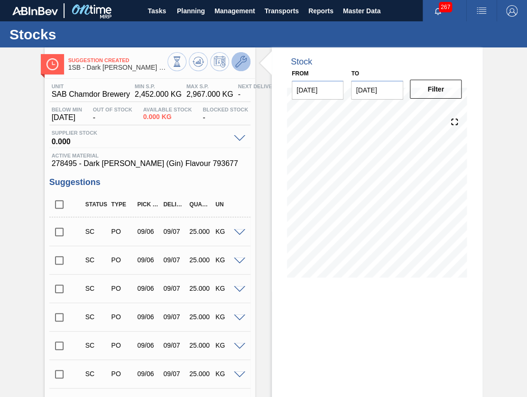
click at [238, 64] on icon at bounding box center [240, 61] width 11 height 11
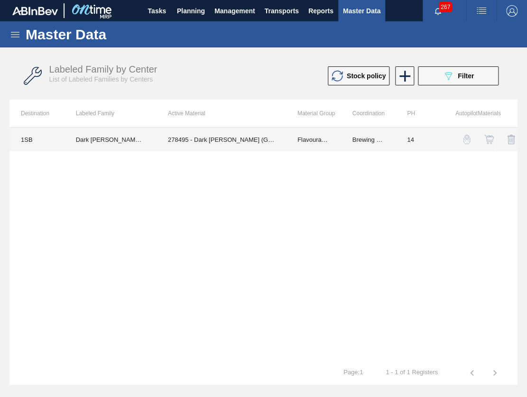
click at [210, 145] on td "278495 - Dark [PERSON_NAME] (Gin) Flavour 793677" at bounding box center [222, 140] width 130 height 24
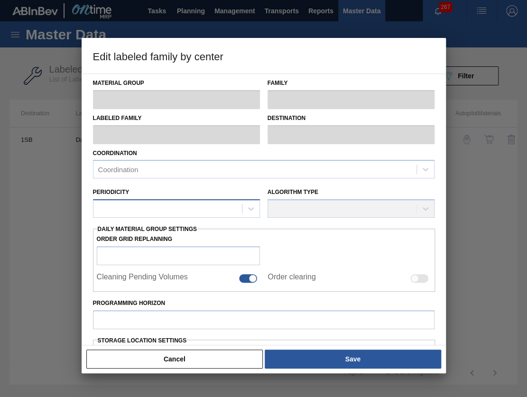
type input "Flavourants & Colourants"
type input "Gin"
type input "Dark [PERSON_NAME] Flavour"
type input "1SB - SAB Chamdor Brewery"
type input "14"
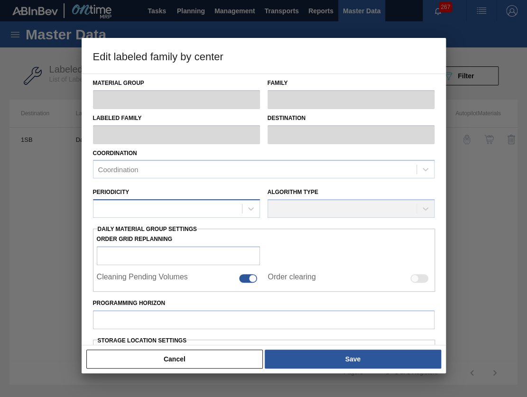
type input "2,452"
type input "2,967"
type input "100"
type input "2,967.000"
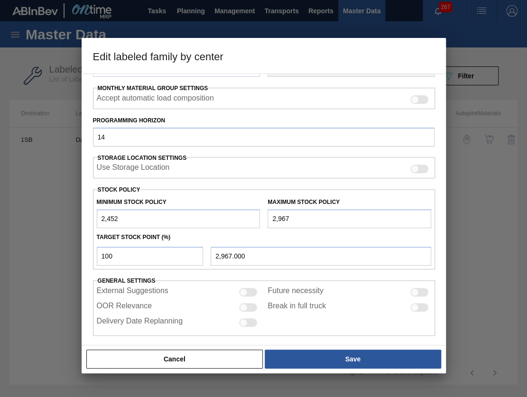
scroll to position [150, 0]
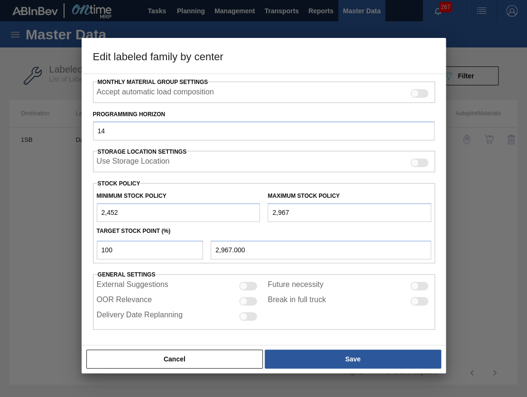
drag, startPoint x: 141, startPoint y: 210, endPoint x: 81, endPoint y: 210, distance: 60.3
click at [82, 210] on div "Material Group Flavourants & Colourants Family Gin Labeled Family Dark [PERSON_…" at bounding box center [264, 210] width 365 height 272
type input "100"
drag, startPoint x: 307, startPoint y: 215, endPoint x: 204, endPoint y: 215, distance: 103.5
click at [204, 215] on div "Minimum Stock Policy 100 Maximum Stock Policy 2,967" at bounding box center [264, 204] width 343 height 35
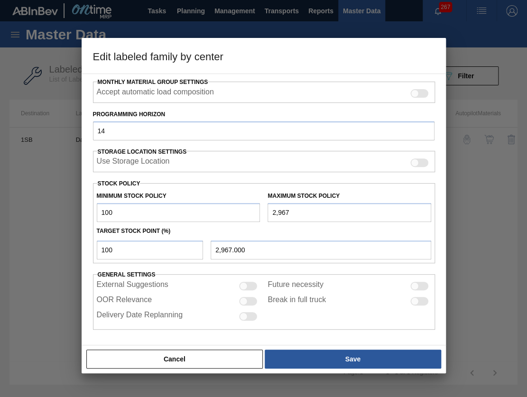
type input "2"
type input "2.000"
type input "20"
type input "20.000"
type input "200"
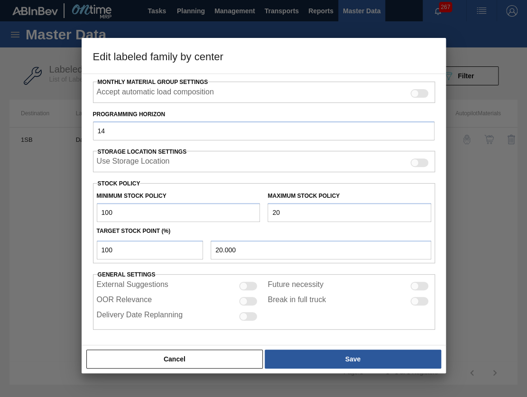
type input "200.000"
type input "200"
drag, startPoint x: 112, startPoint y: 243, endPoint x: 78, endPoint y: 247, distance: 33.9
click at [82, 245] on div "Material Group Flavourants & Colourants Family Gin Labeled Family Dark [PERSON_…" at bounding box center [264, 210] width 365 height 272
type input "0"
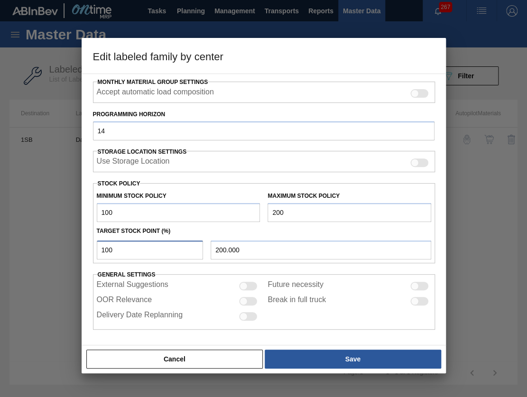
type input "100.000"
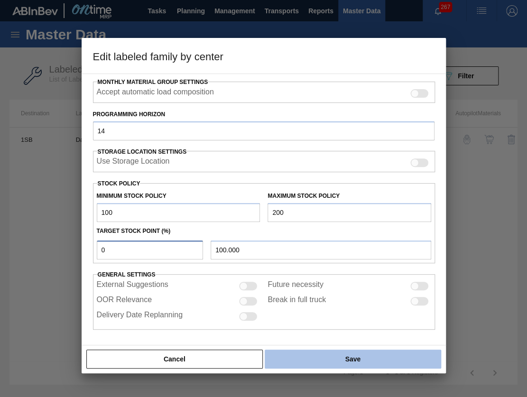
type input "0"
click at [328, 364] on button "Save" at bounding box center [353, 359] width 176 height 19
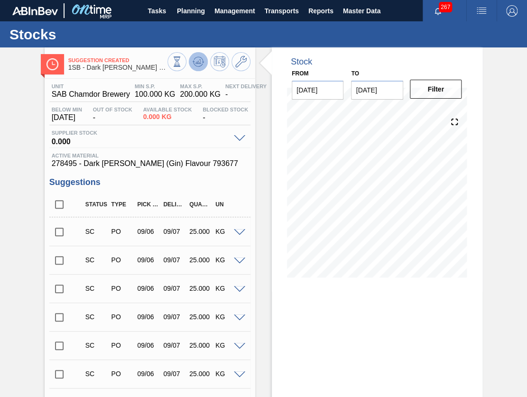
click at [193, 64] on icon at bounding box center [198, 61] width 11 height 11
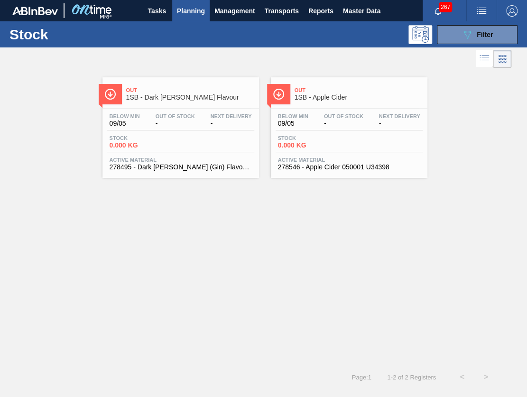
click at [295, 155] on div "Below Min 09/05 Out Of Stock - Next Delivery - Stock 0.000 KG Active Material 2…" at bounding box center [349, 141] width 157 height 65
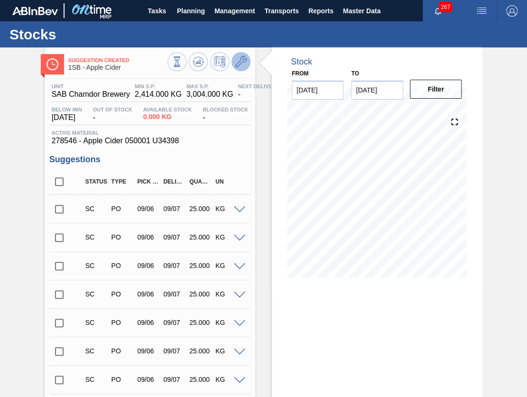
click at [242, 67] on icon at bounding box center [240, 61] width 11 height 11
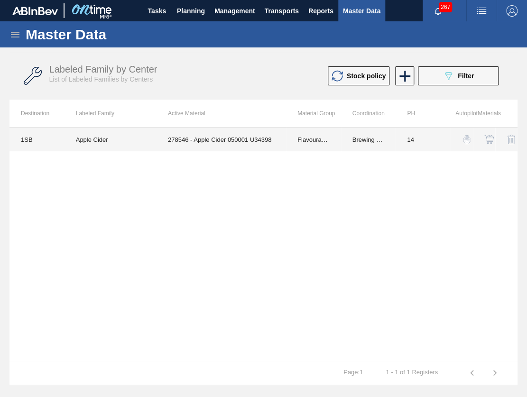
click at [246, 137] on td "278546 - Apple Cider 050001 U34398" at bounding box center [222, 140] width 130 height 24
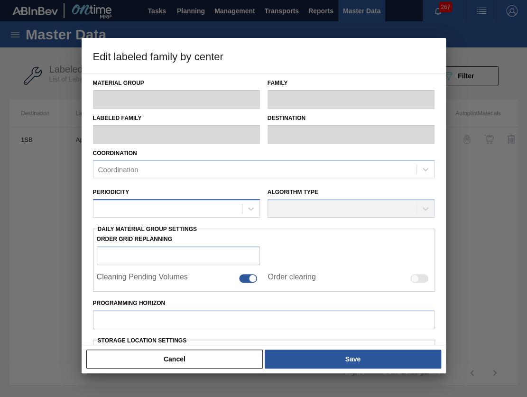
type input "Flavourants & Colourants"
type input "Flavour"
type input "Apple Cider"
type input "1SB - SAB Chamdor Brewery"
type input "14"
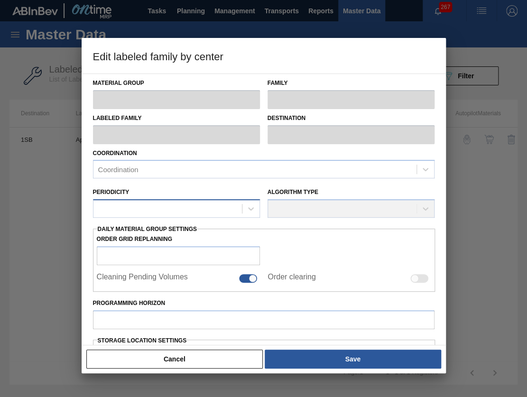
type input "2,414"
type input "3,004"
type input "100"
type input "3,004.000"
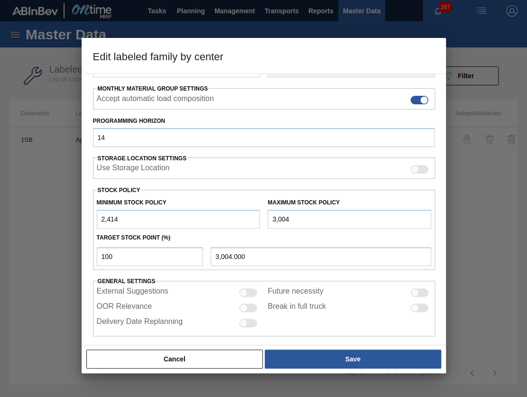
scroll to position [150, 0]
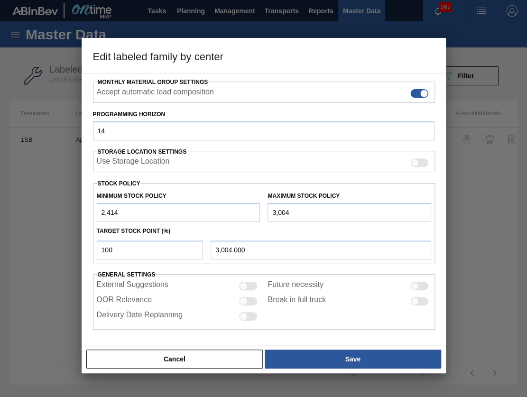
click at [124, 212] on input "2,414" at bounding box center [179, 212] width 164 height 19
type input "241"
click at [301, 213] on input "3,004" at bounding box center [350, 212] width 164 height 19
type input "300"
type input "300.000"
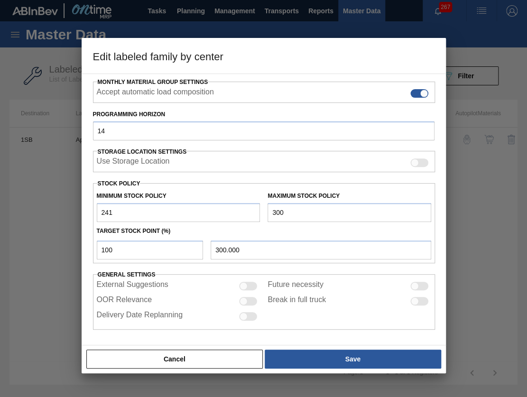
type input "300"
drag, startPoint x: 122, startPoint y: 253, endPoint x: 48, endPoint y: 243, distance: 73.9
click at [48, 243] on div "Edit labeled family by center Material Group Flavourants & Colourants Family Fl…" at bounding box center [263, 198] width 527 height 397
type input "0"
type input "241.000"
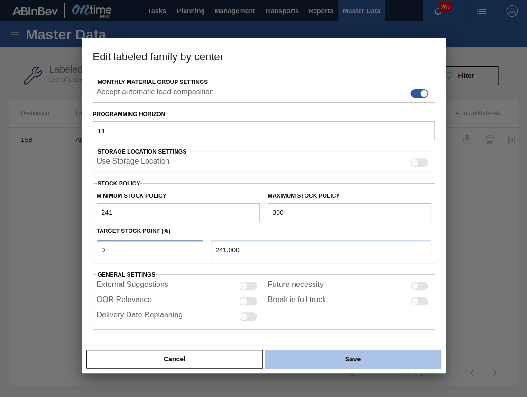
type input "0"
click at [309, 360] on button "Save" at bounding box center [353, 359] width 176 height 19
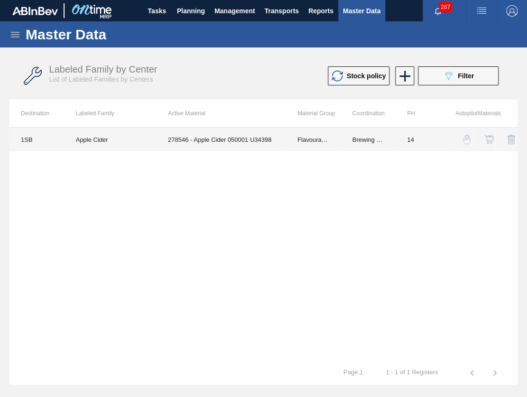
click at [304, 140] on td "Flavourants & Colourants" at bounding box center [313, 140] width 55 height 24
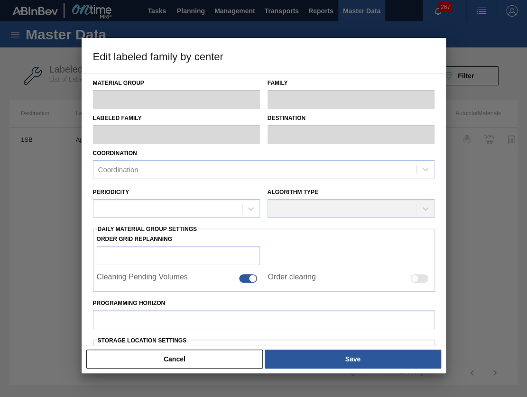
type input "Flavourants & Colourants"
type input "Flavour"
type input "Apple Cider"
type input "1SB - SAB Chamdor Brewery"
type input "14"
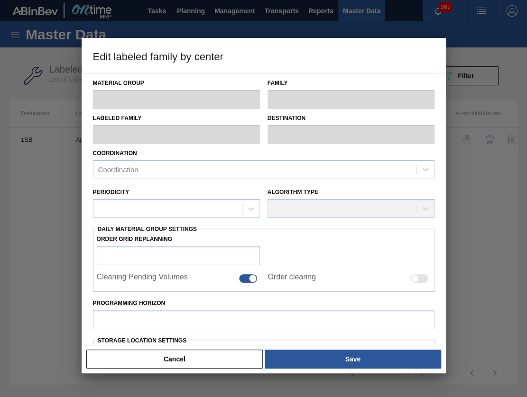
type input "241"
type input "300"
type input "0"
type input "241.000"
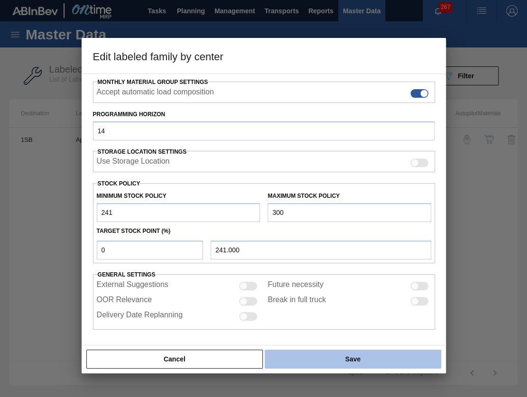
click at [317, 360] on button "Save" at bounding box center [353, 359] width 176 height 19
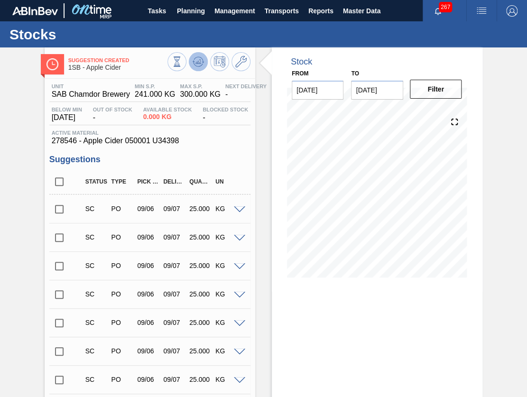
click at [198, 68] on button at bounding box center [198, 61] width 19 height 19
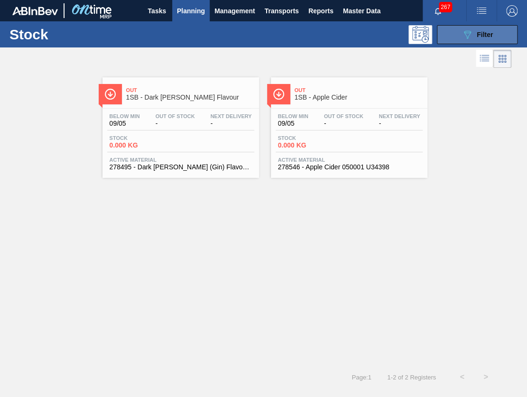
click at [441, 39] on button "089F7B8B-B2A5-4AFE-B5C0-19BA573D28AC Filter" at bounding box center [477, 34] width 81 height 19
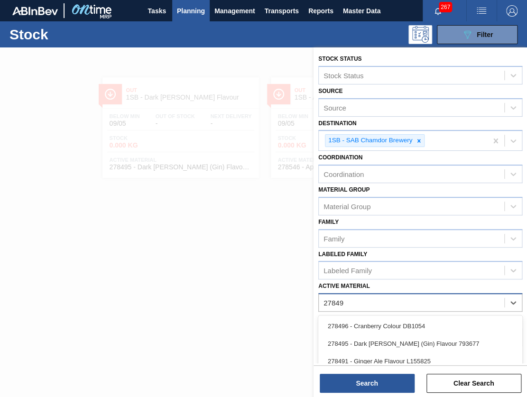
type Material "278496"
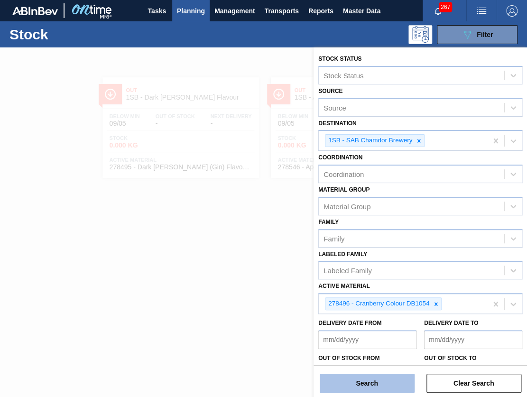
click at [390, 381] on button "Search" at bounding box center [367, 383] width 95 height 19
